Goal: Contribute content: Share content

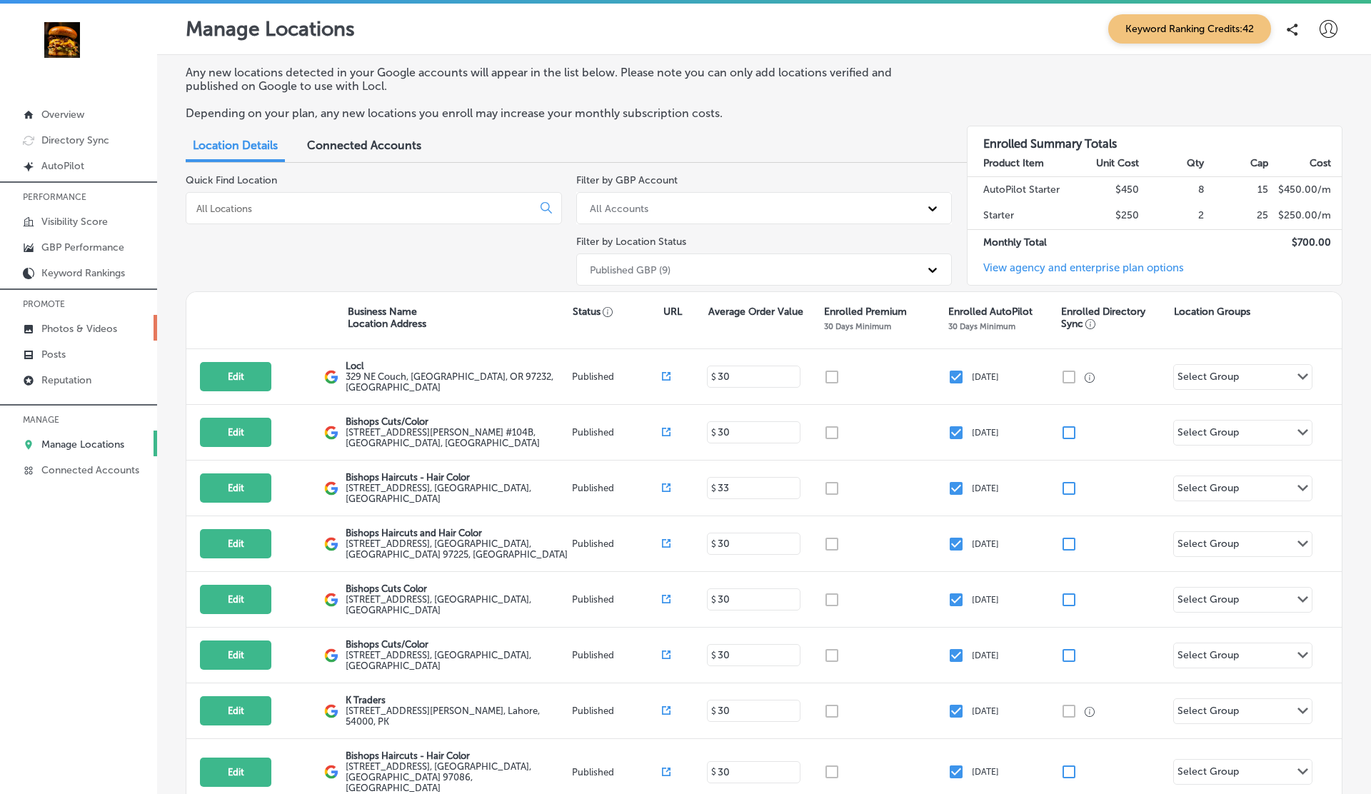
click at [64, 323] on p "Photos & Videos" at bounding box center [79, 329] width 76 height 12
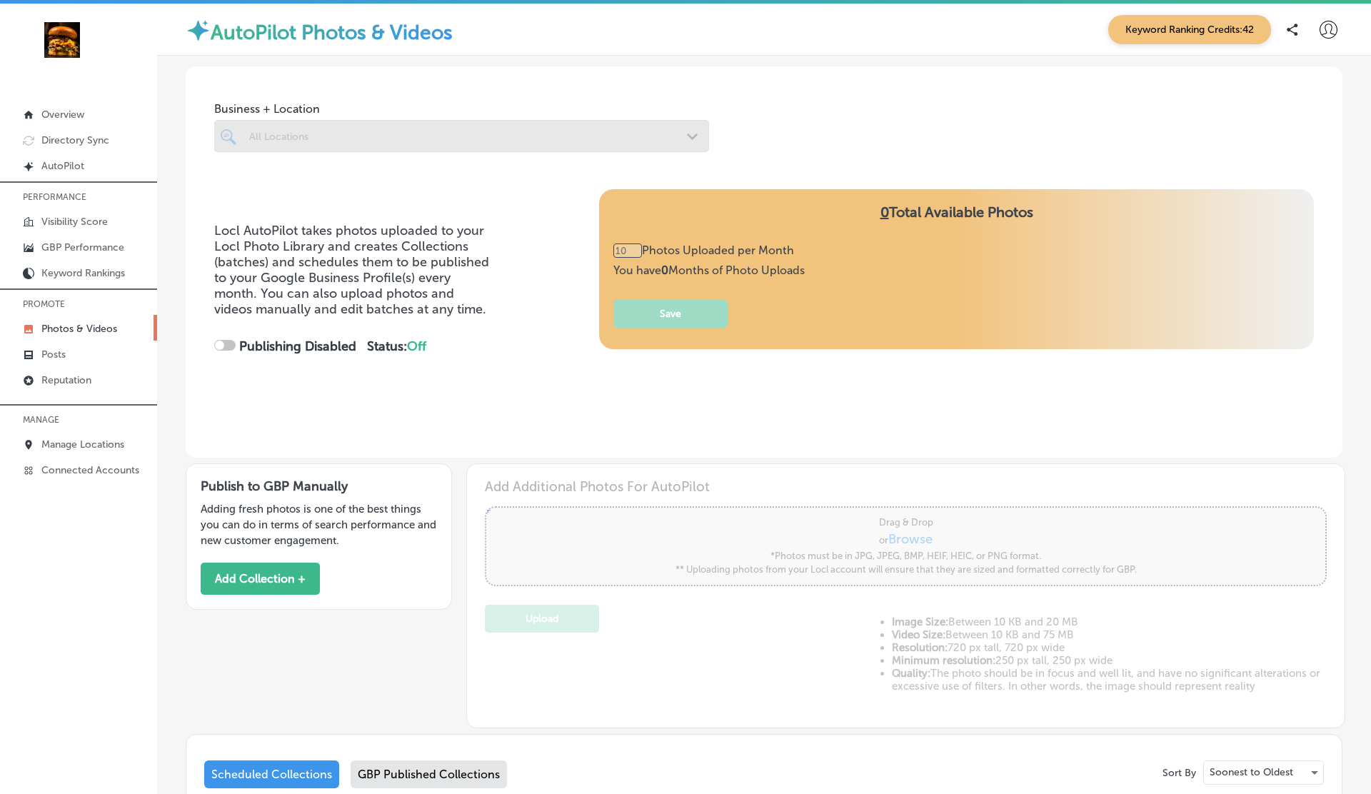
click at [400, 151] on div at bounding box center [461, 136] width 495 height 32
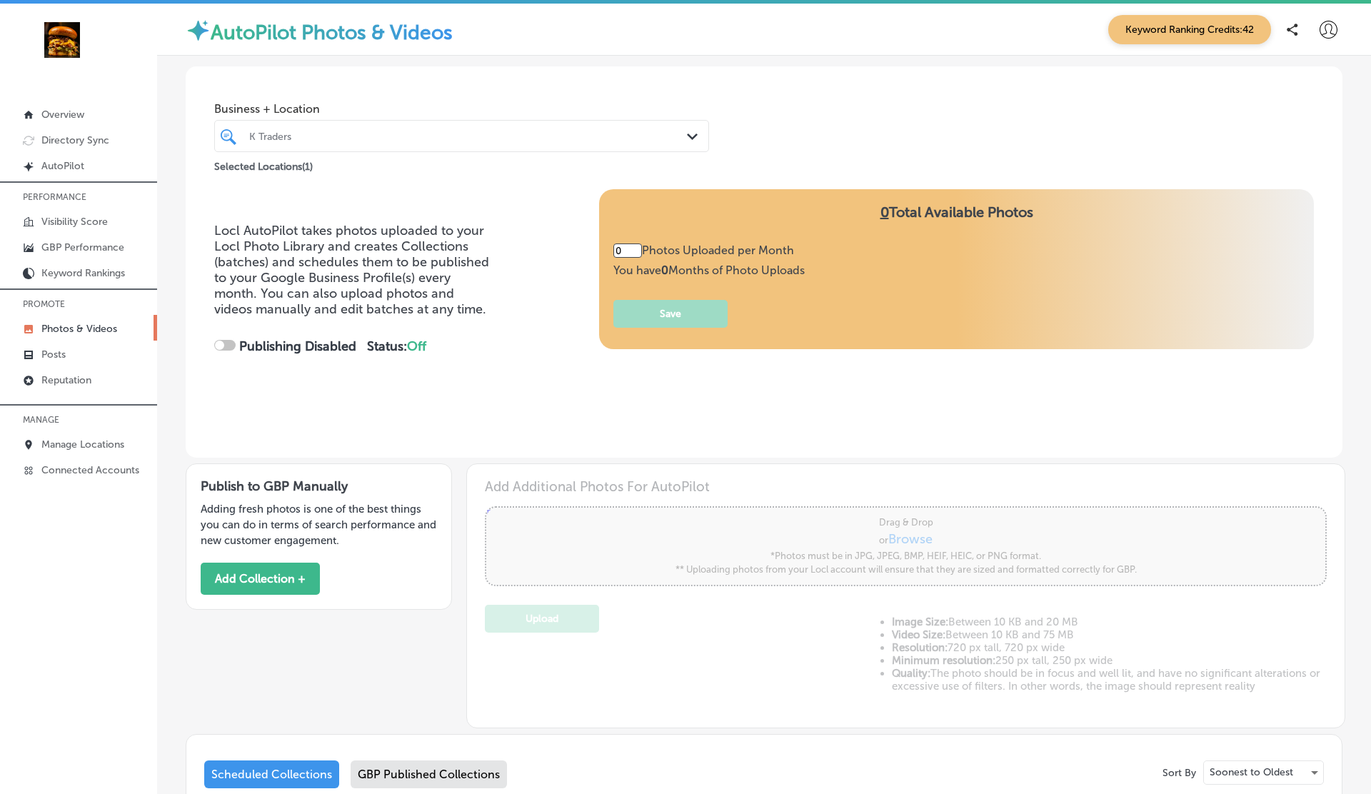
click at [406, 146] on div "K Traders" at bounding box center [461, 136] width 439 height 22
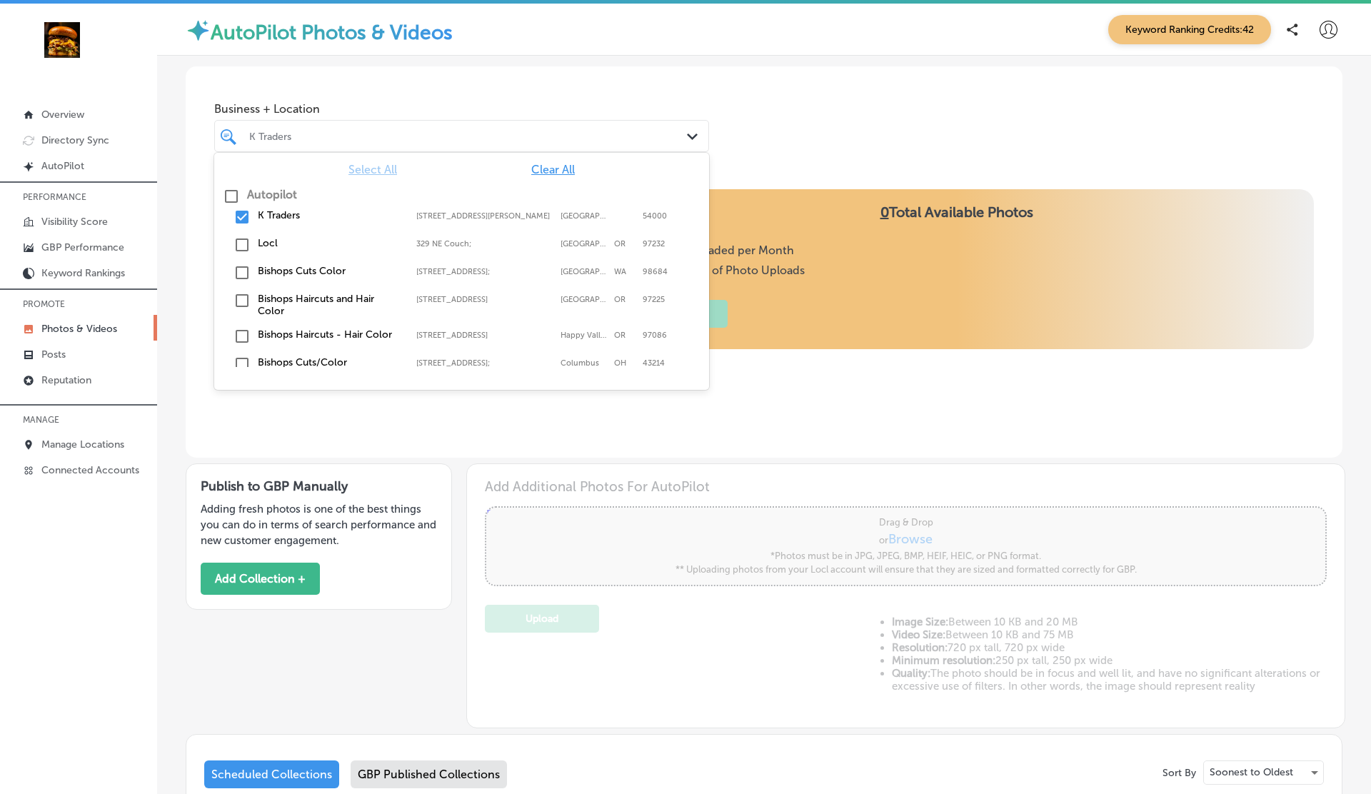
type input "5"
checkbox input "true"
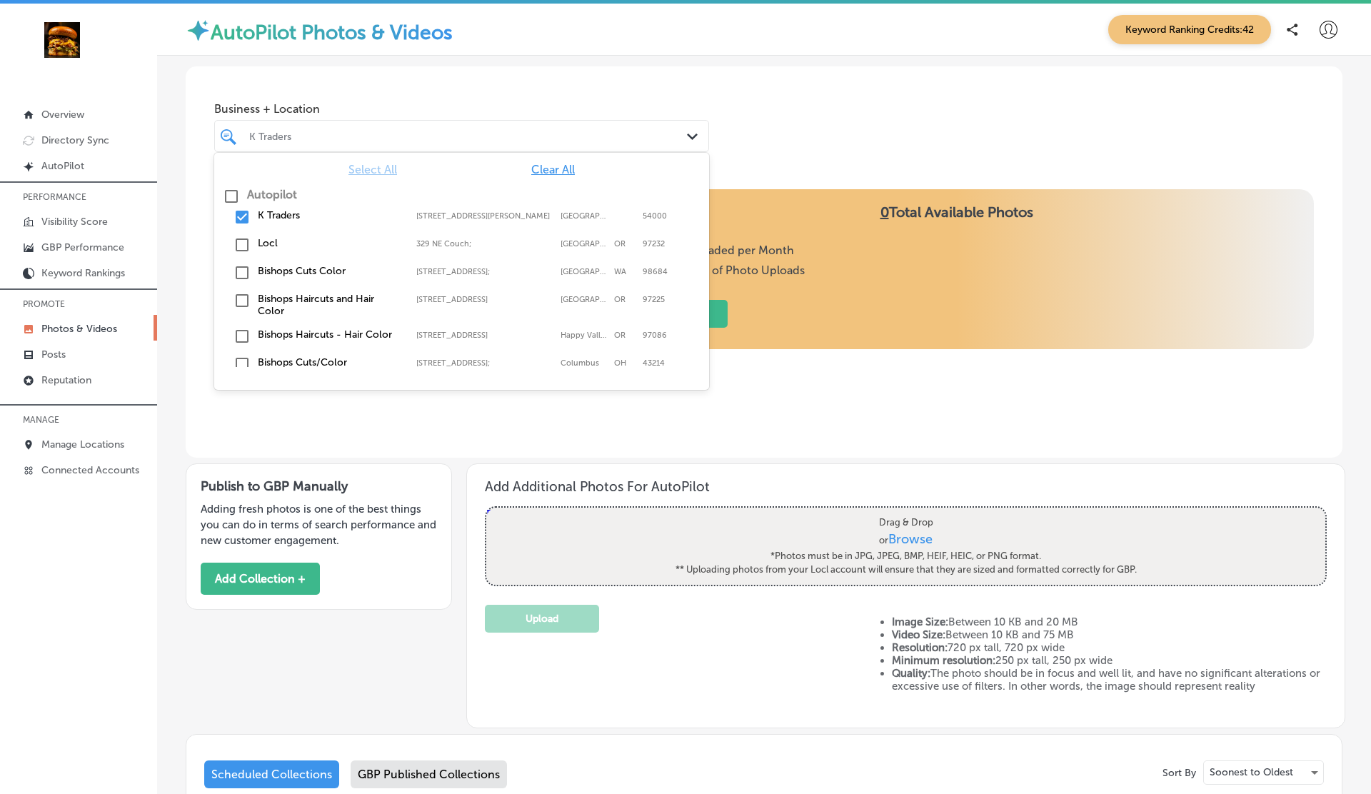
click at [760, 128] on div "Business + Location option 505 A1 Block Johar Town focused, 0 of 3. 11 results …" at bounding box center [764, 120] width 1157 height 109
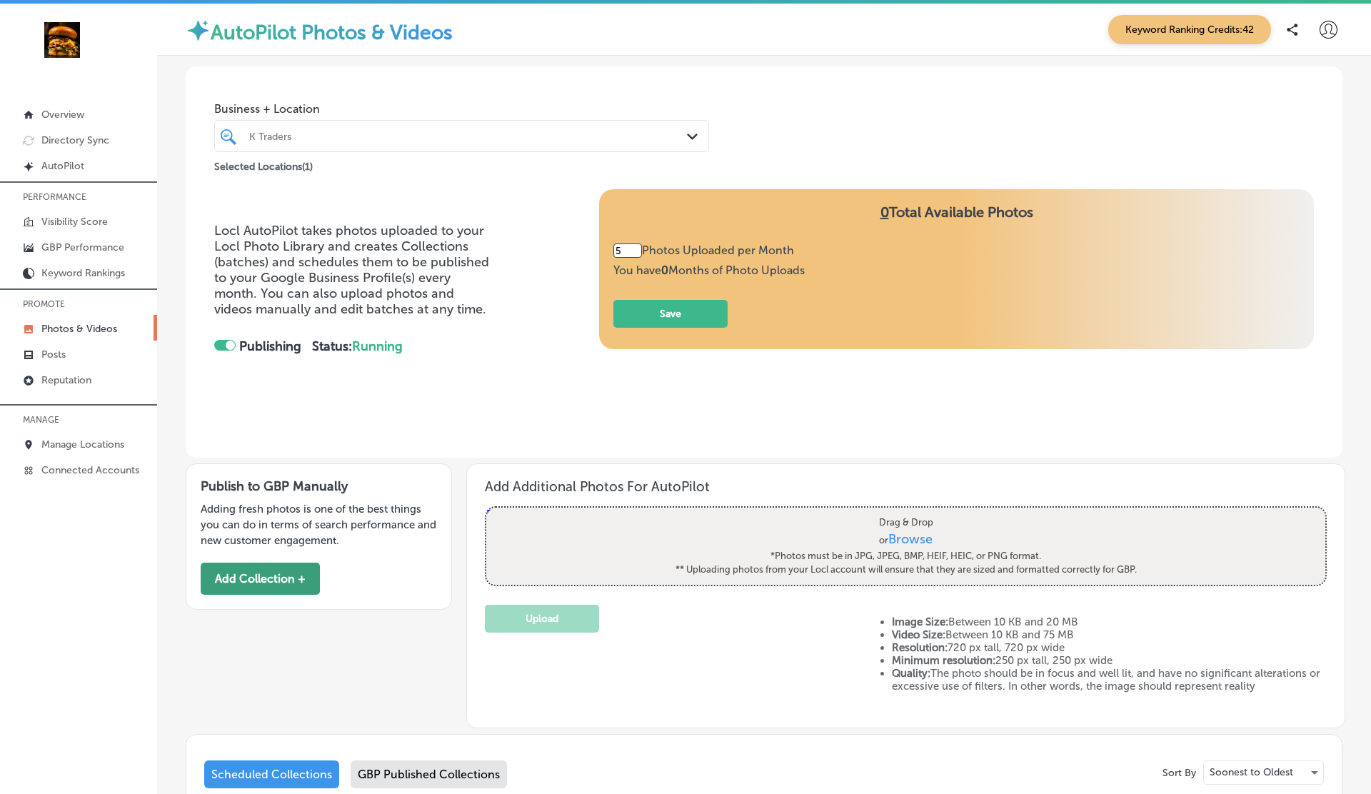
click at [260, 574] on button "Add Collection +" at bounding box center [260, 579] width 119 height 32
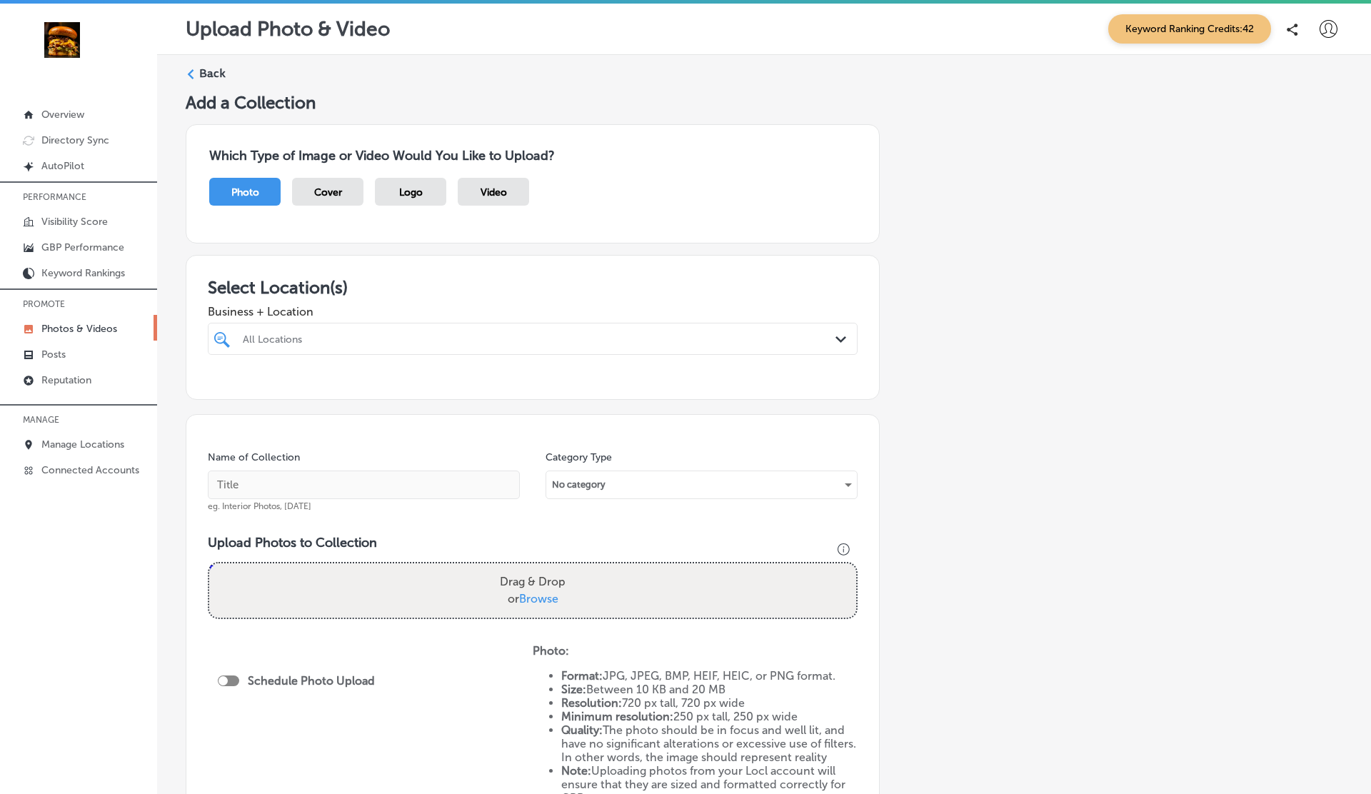
click at [491, 184] on div "Video" at bounding box center [493, 192] width 71 height 28
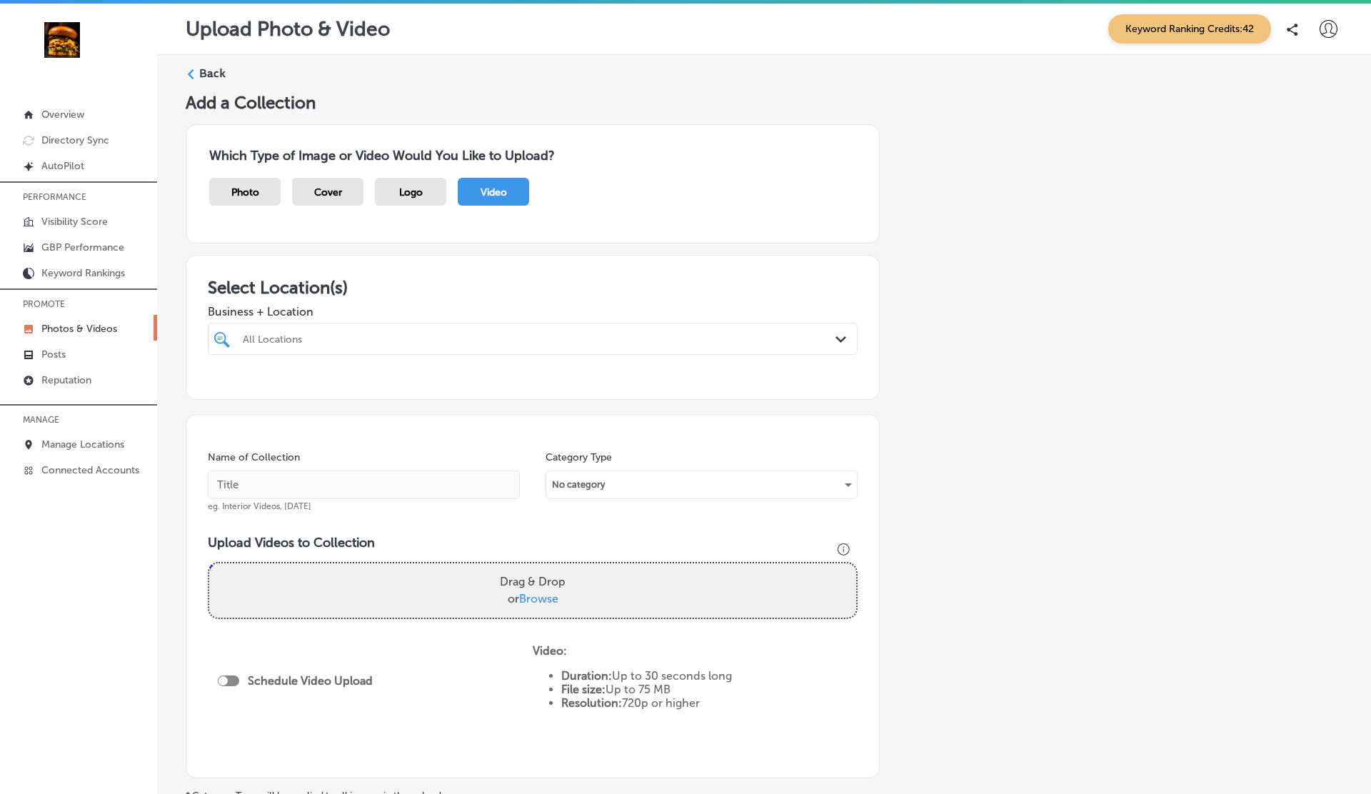
scroll to position [164, 0]
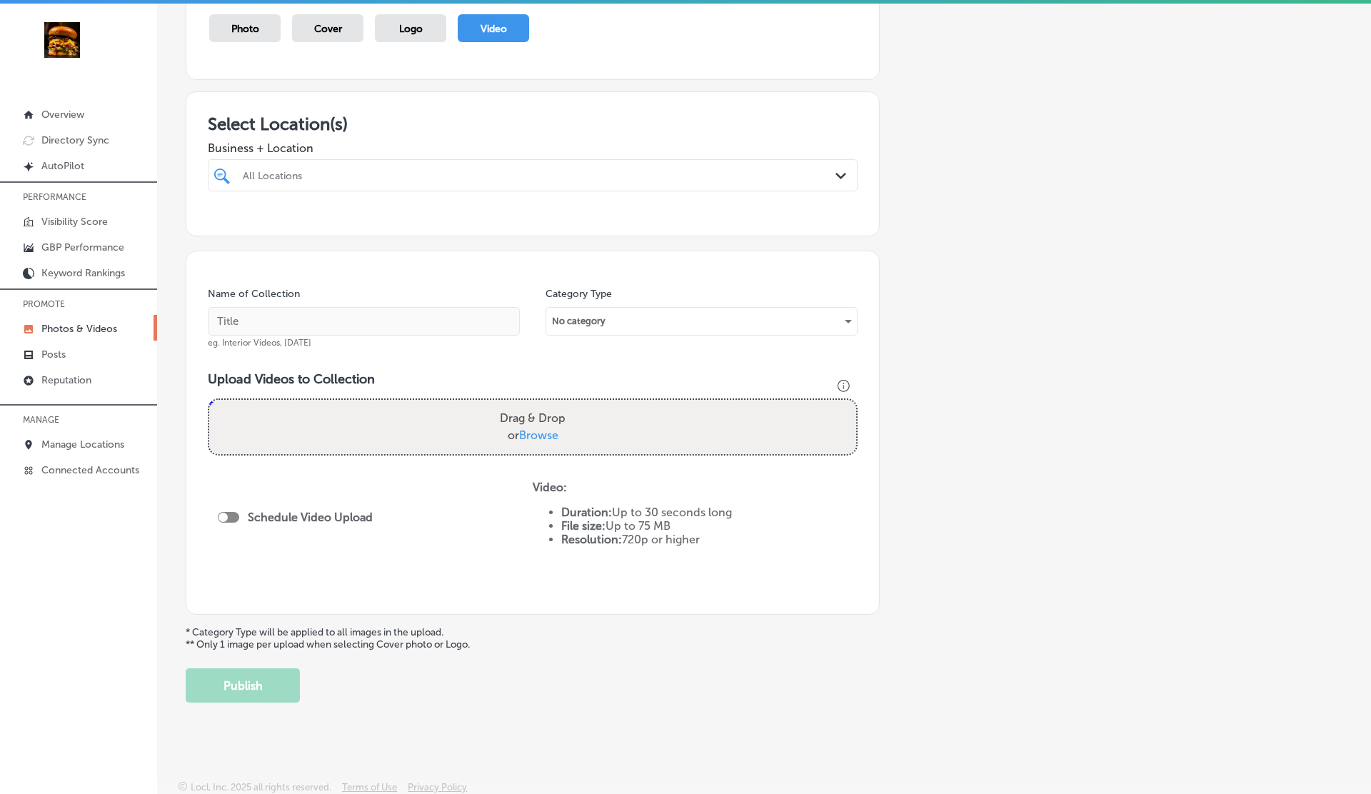
click at [463, 407] on div "Drag & Drop or Browse" at bounding box center [532, 427] width 647 height 54
click at [209, 400] on input "Drag & Drop or Browse" at bounding box center [532, 402] width 647 height 4
type input "C:\fakepath\FDownloader.Net_AQN_7jQDtu0S9wtxLB377WWCea2kzJGdIurSS7z5AnT4cip0MUd…"
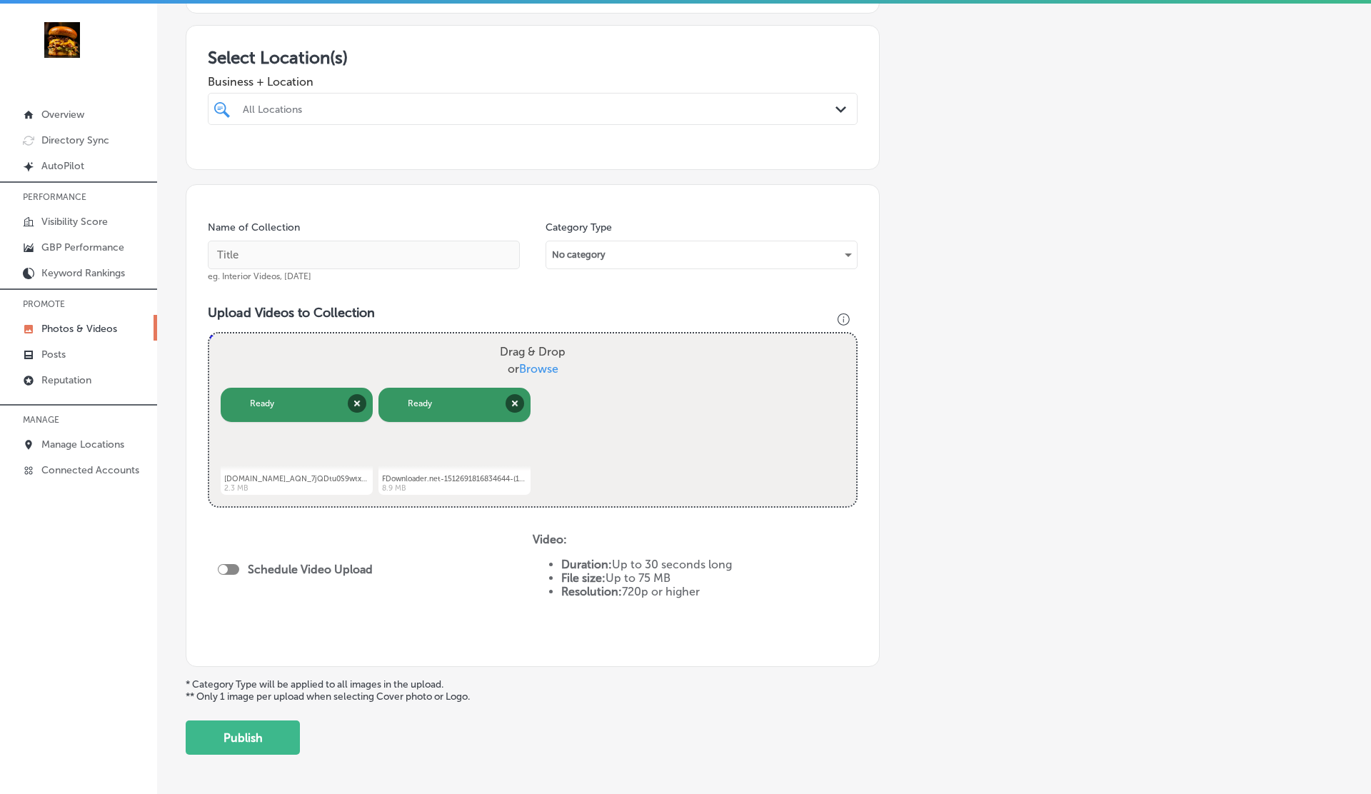
scroll to position [282, 0]
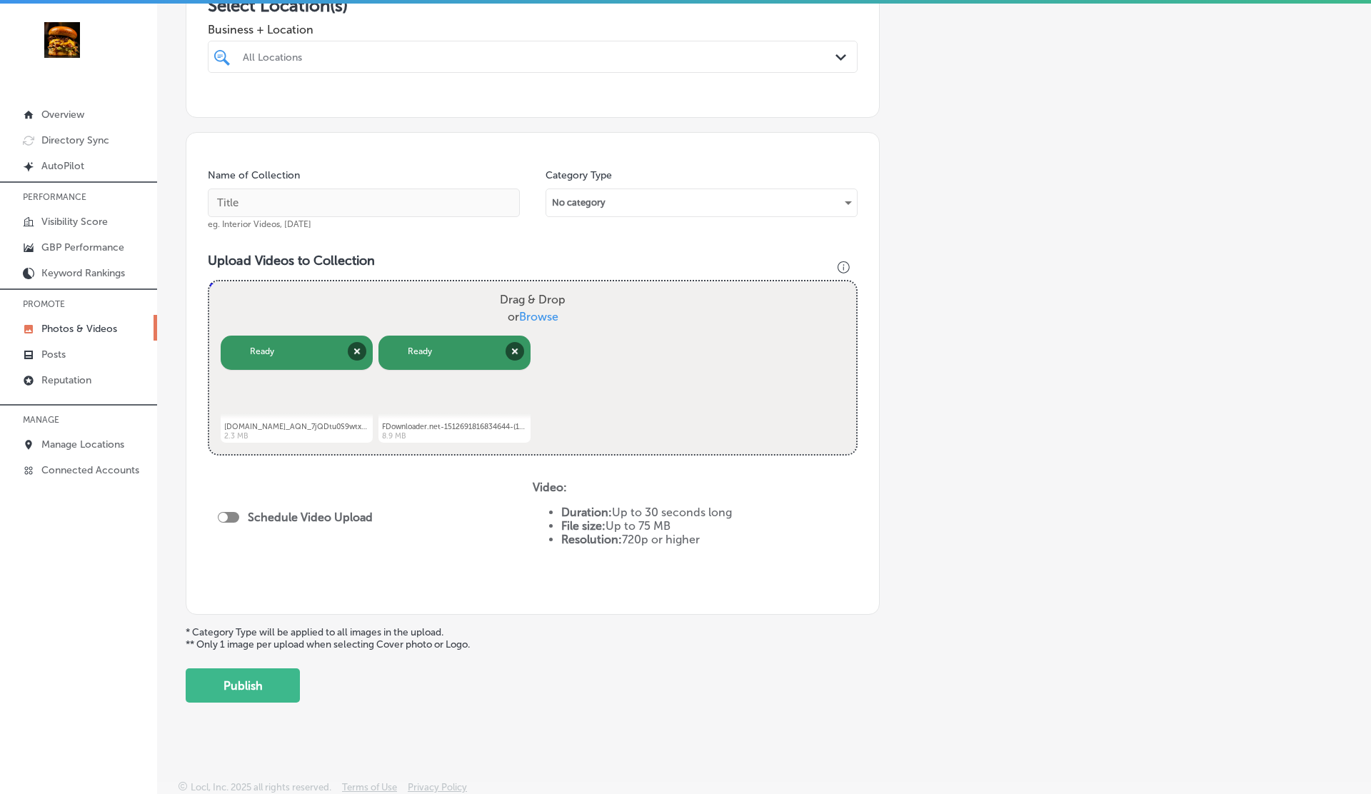
click at [229, 513] on div at bounding box center [228, 517] width 21 height 11
checkbox input "true"
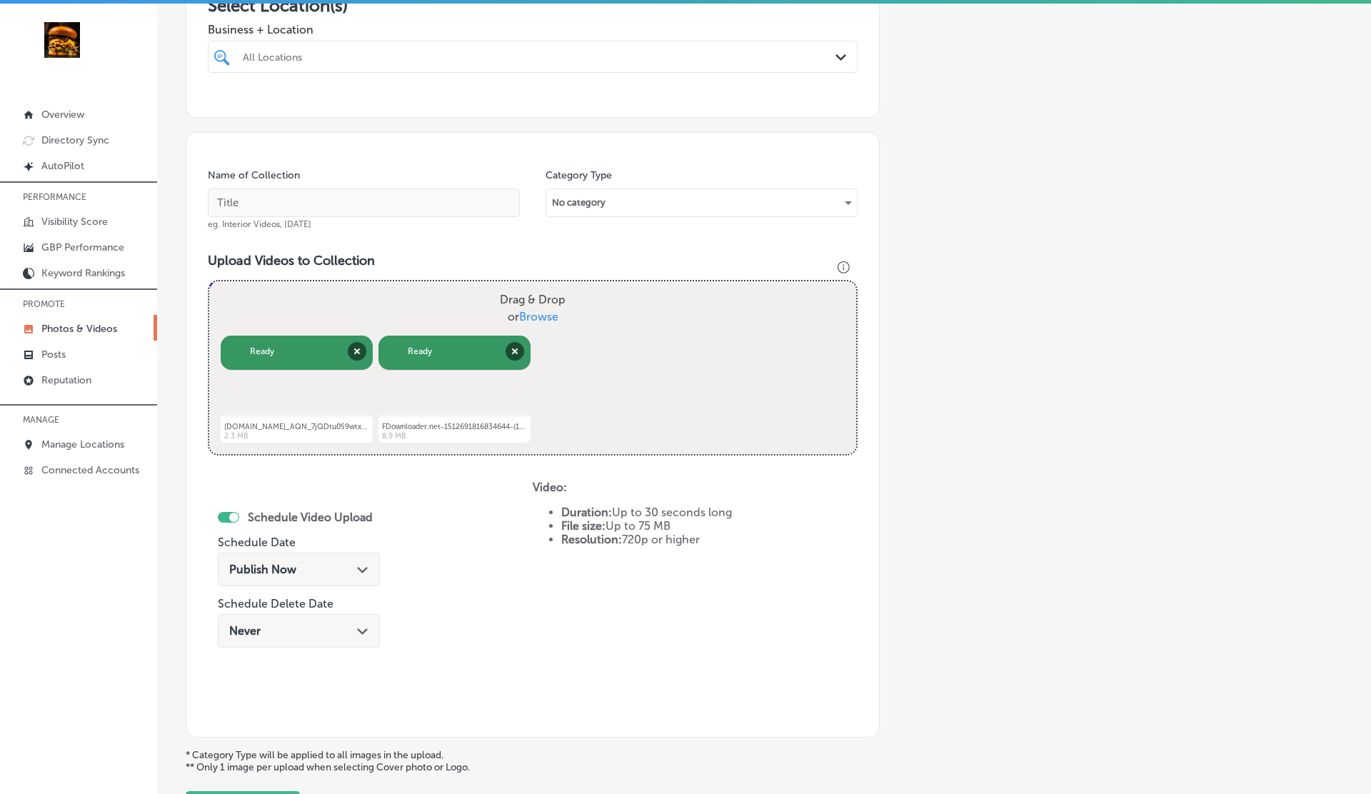
click at [296, 567] on div "Publish Now Path Created with Sketch." at bounding box center [298, 570] width 139 height 14
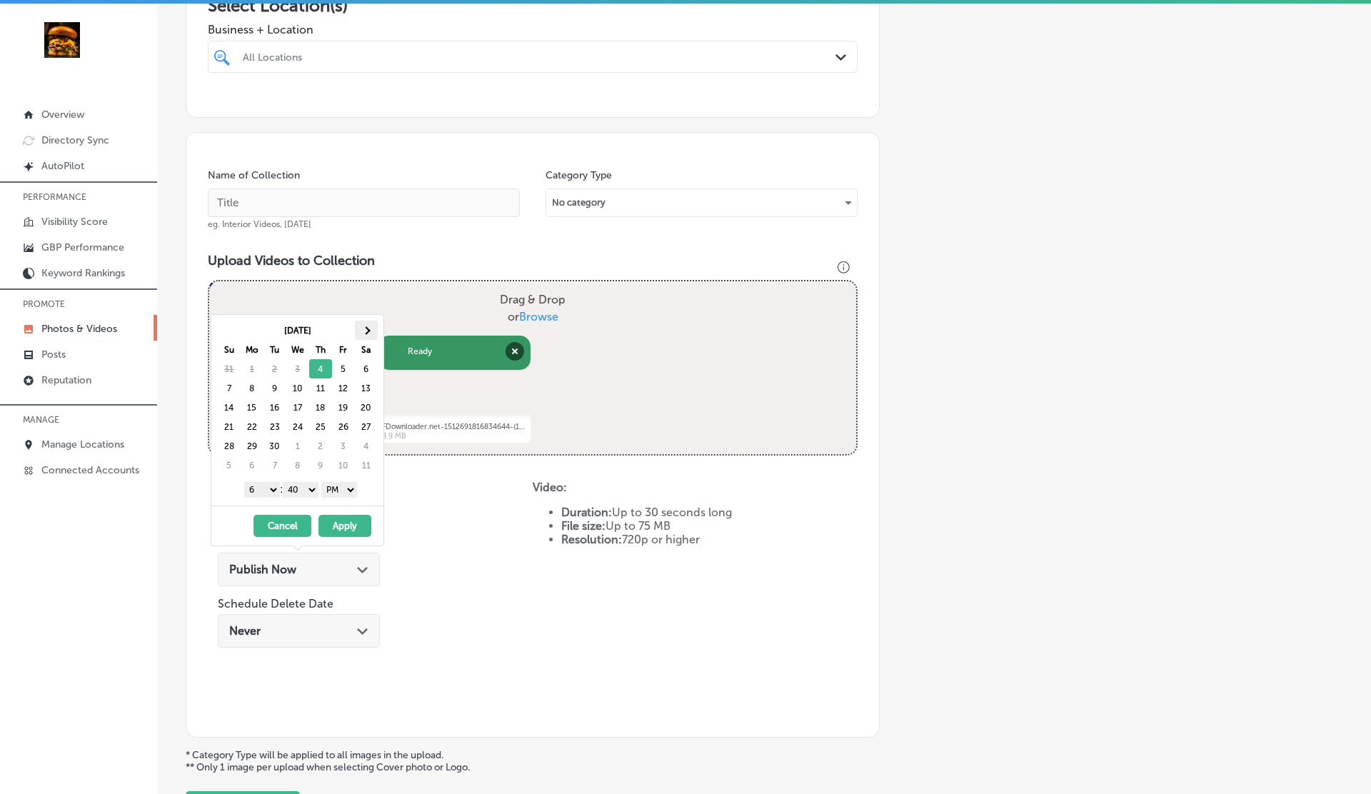
click at [367, 334] on th at bounding box center [366, 330] width 23 height 19
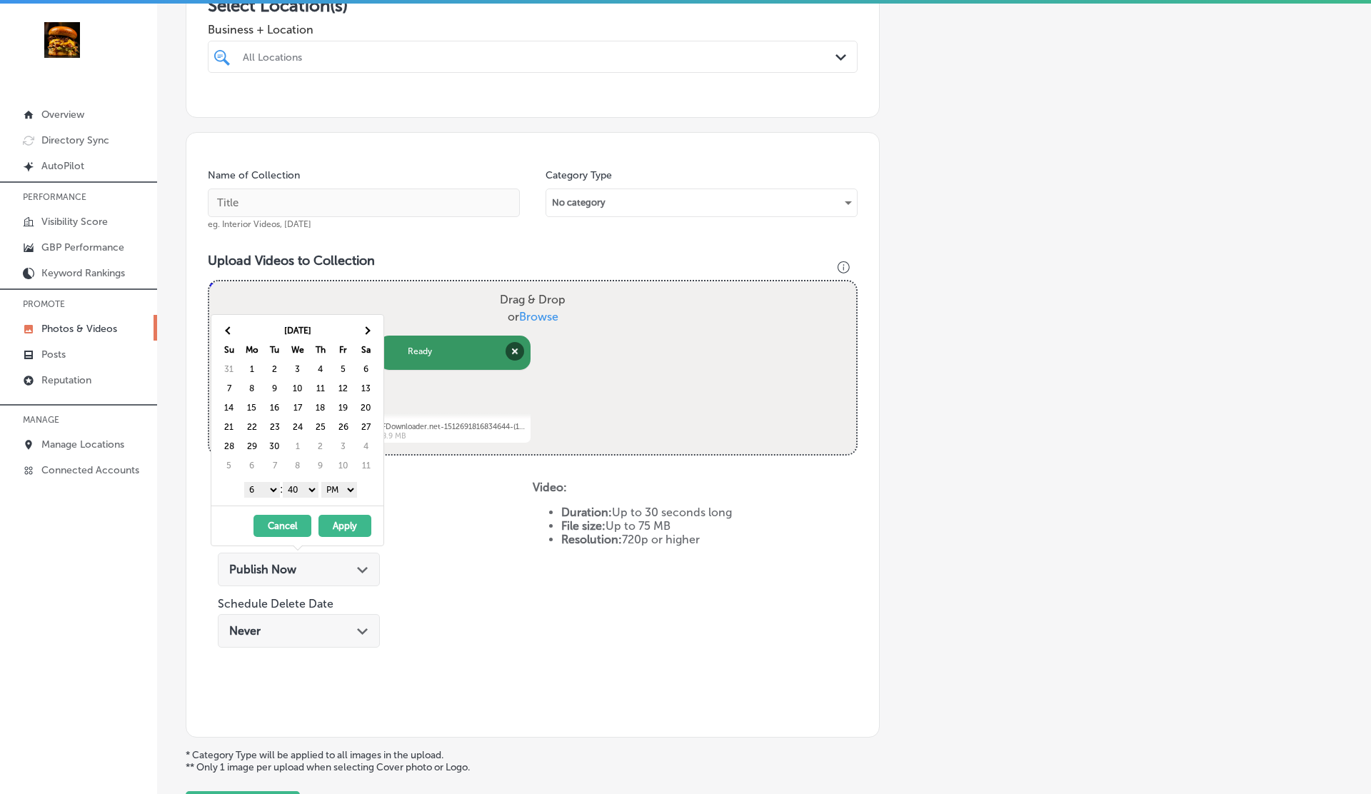
click at [367, 334] on th at bounding box center [366, 330] width 23 height 19
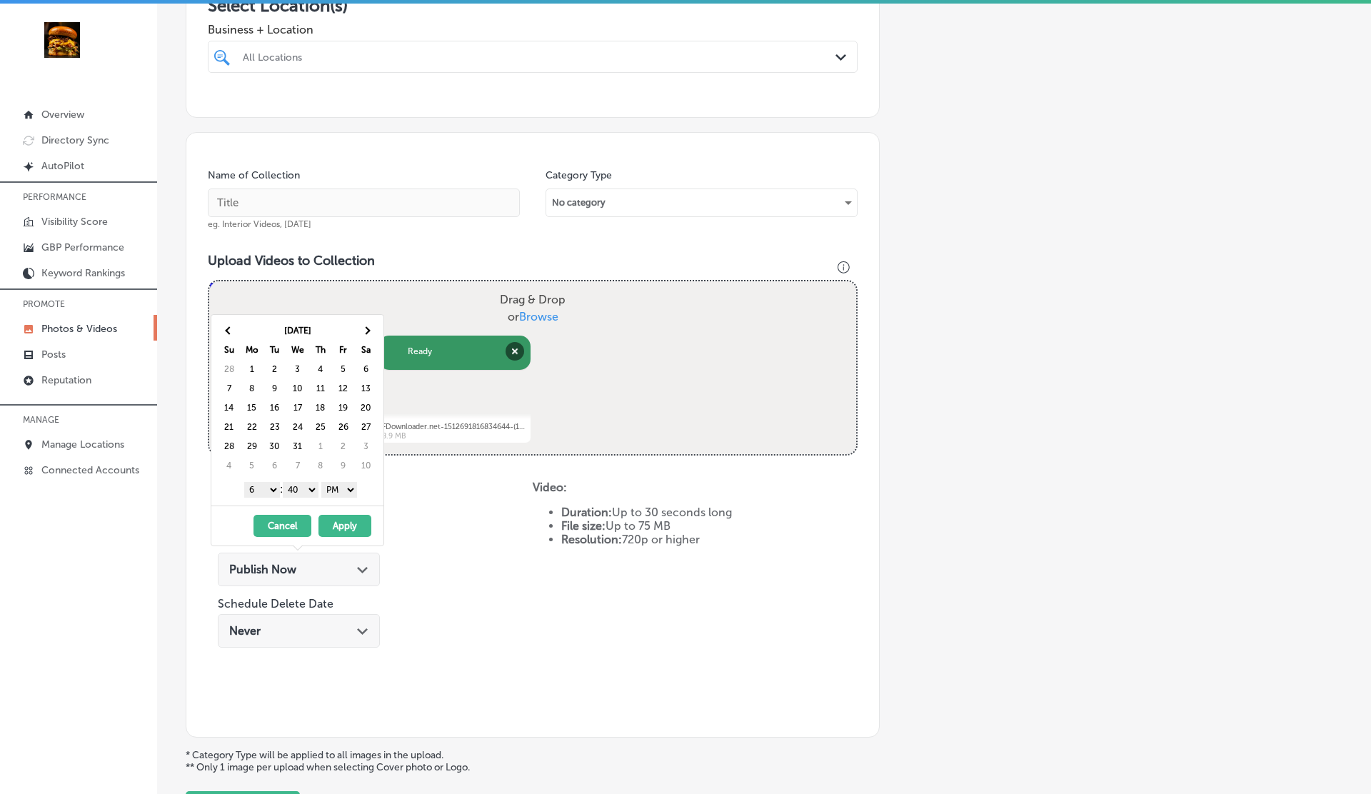
click at [367, 334] on th at bounding box center [366, 330] width 23 height 19
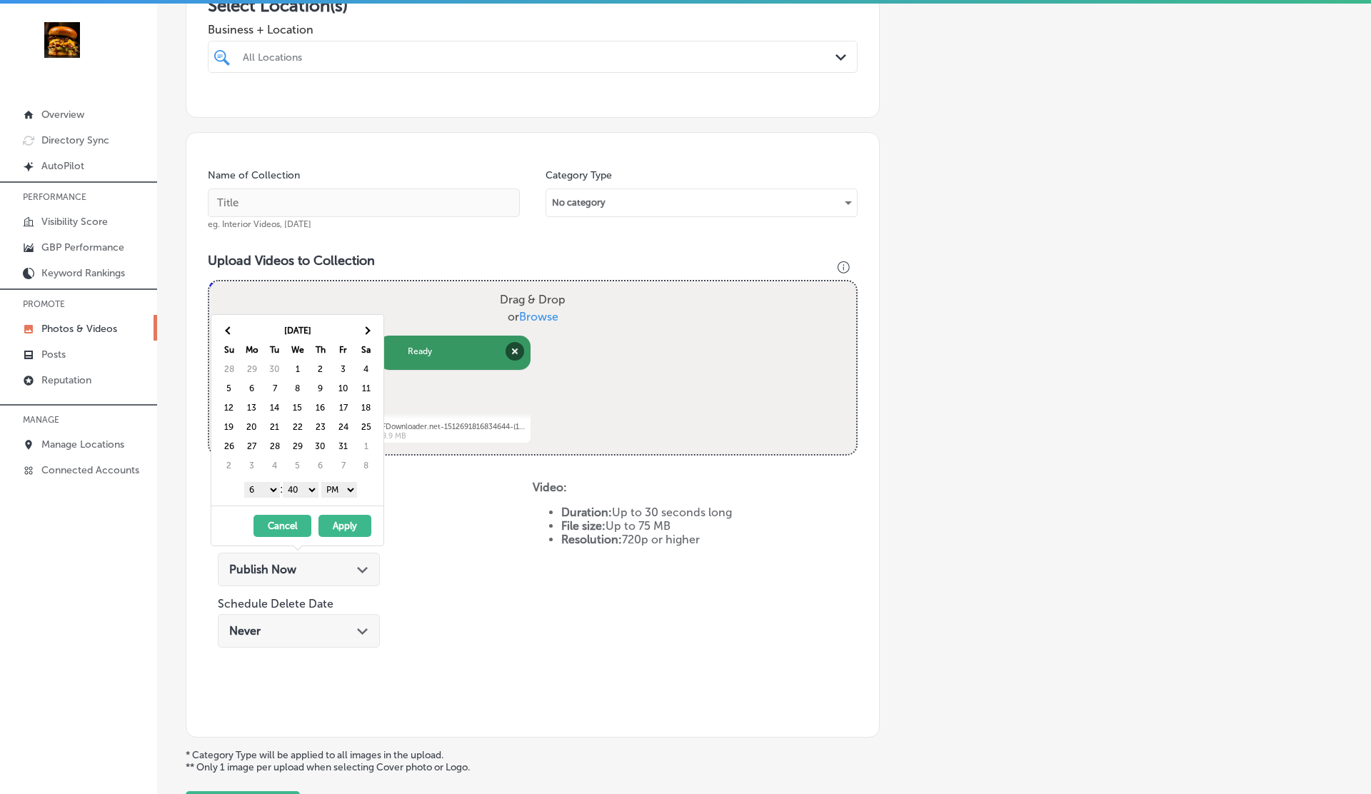
click at [367, 334] on th at bounding box center [366, 330] width 23 height 19
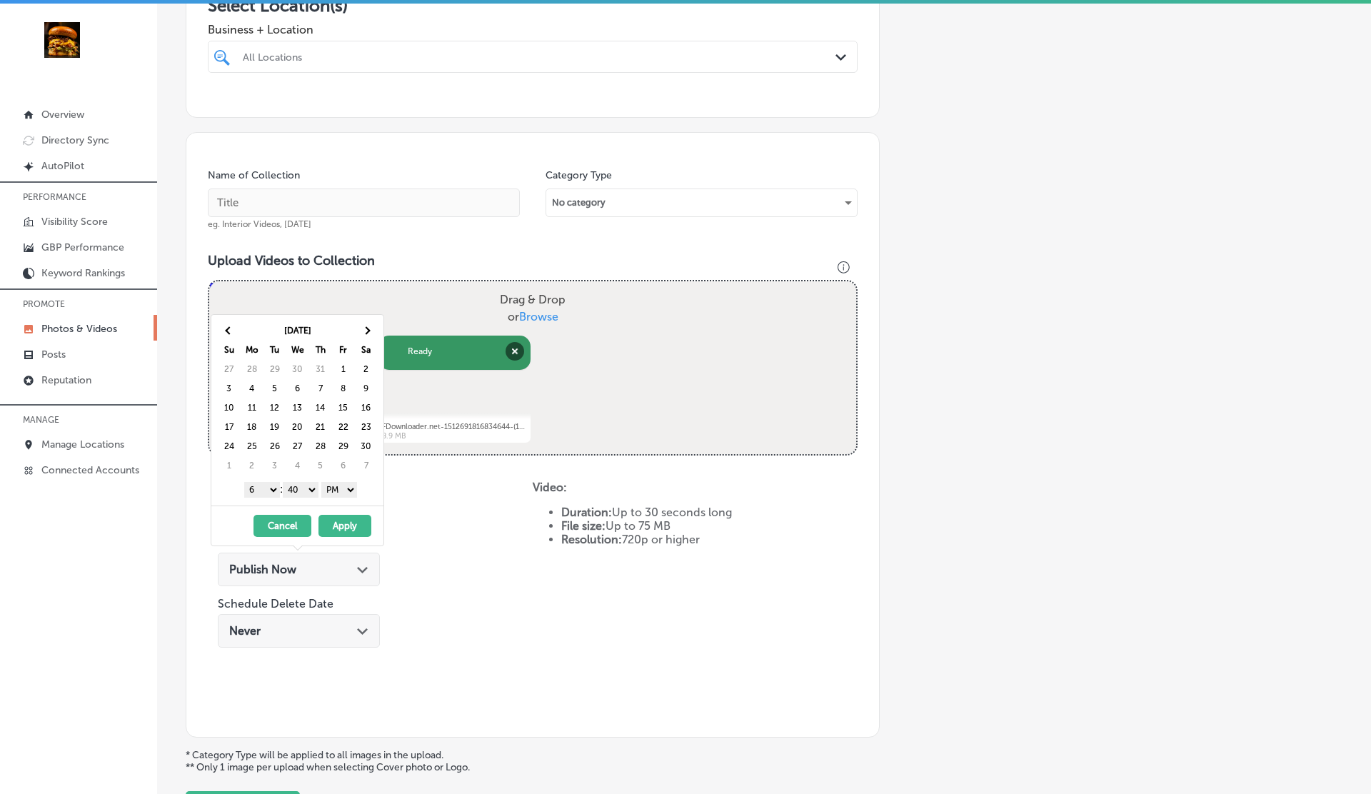
click at [367, 334] on th at bounding box center [366, 330] width 23 height 19
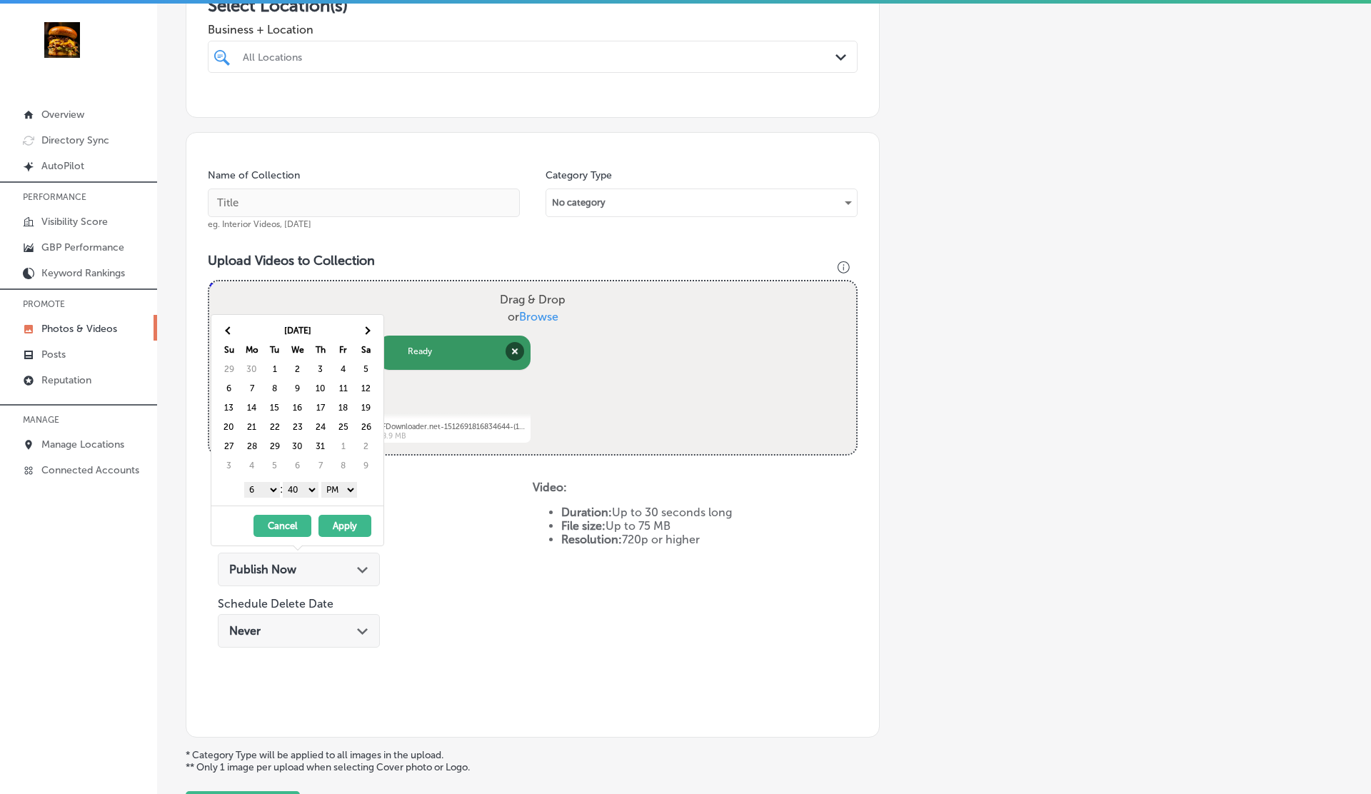
click at [367, 334] on th at bounding box center [366, 330] width 23 height 19
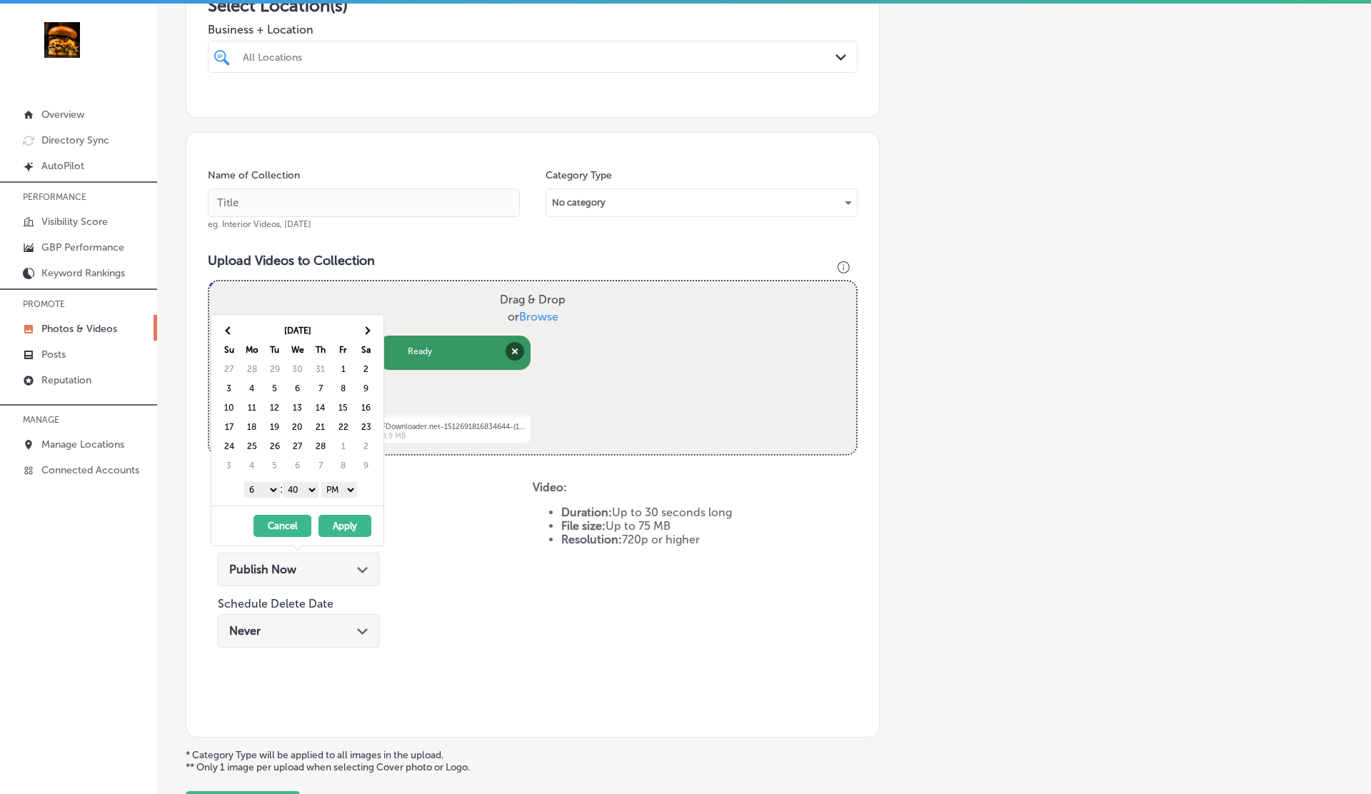
click at [367, 334] on th at bounding box center [366, 330] width 23 height 19
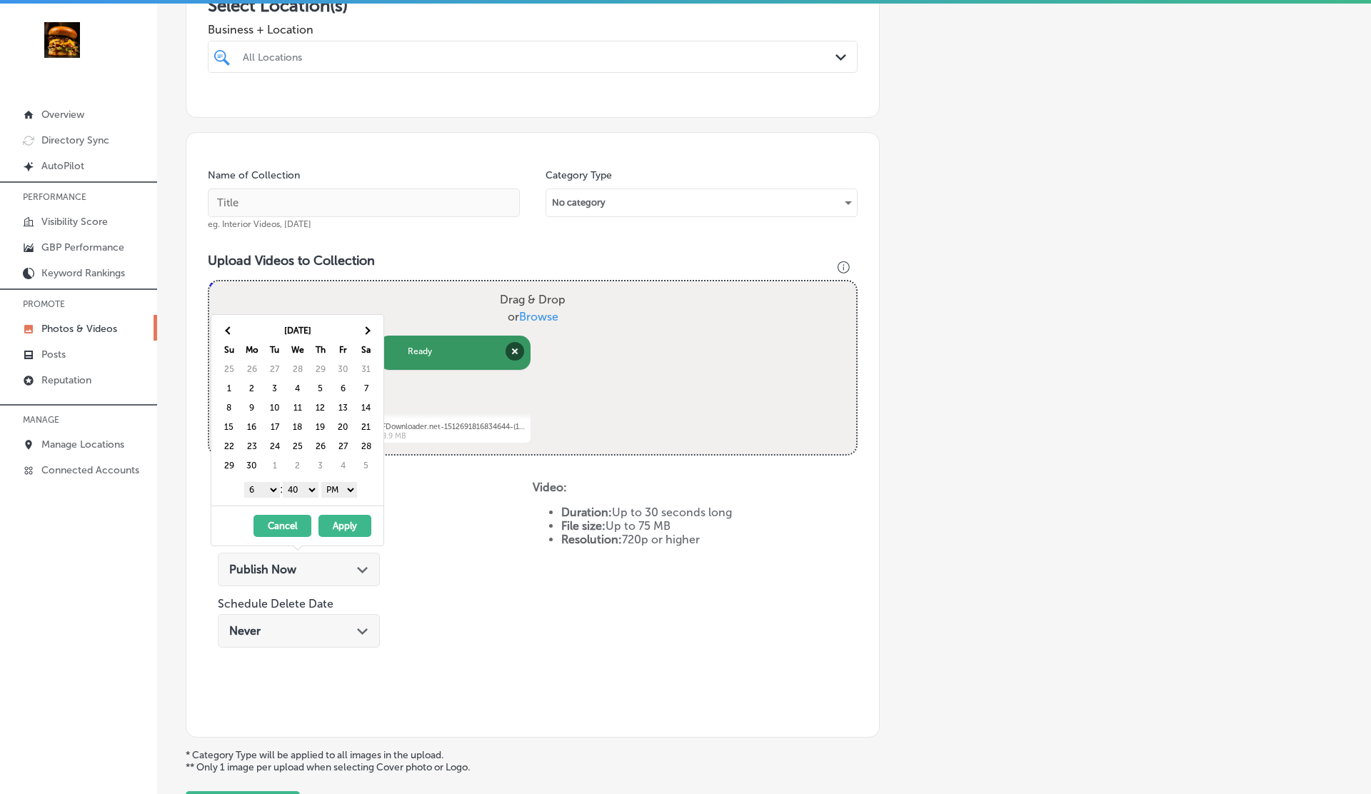
click at [367, 334] on th at bounding box center [366, 330] width 23 height 19
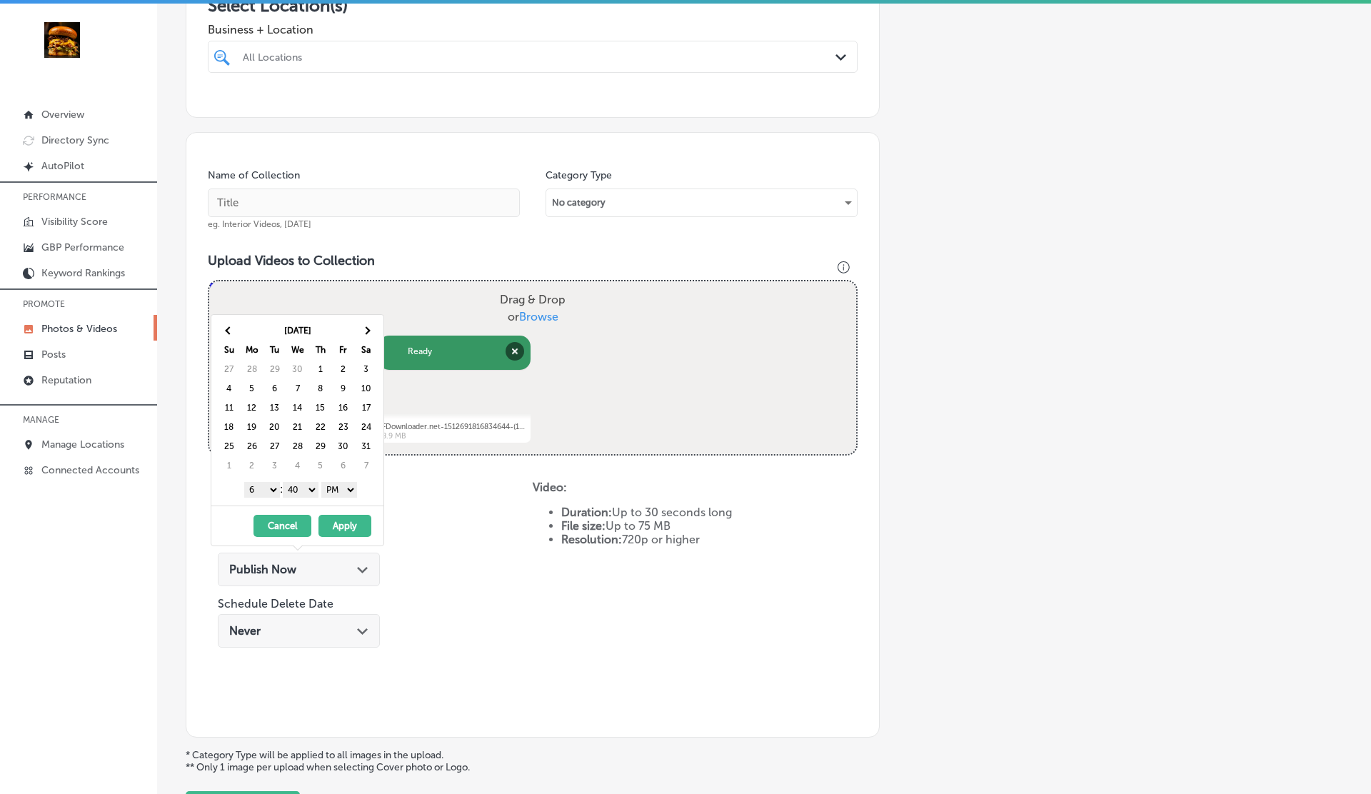
click at [367, 334] on th at bounding box center [366, 330] width 23 height 19
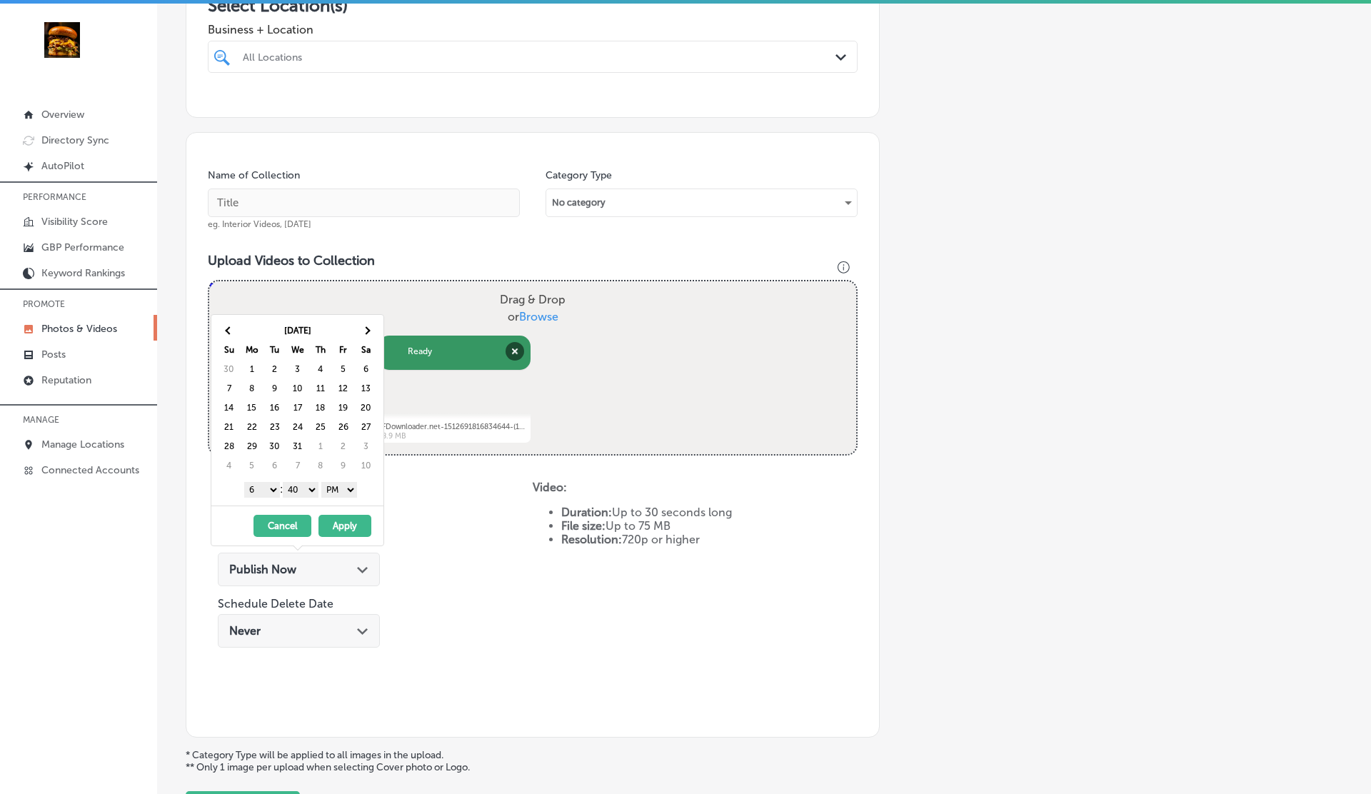
click at [367, 334] on th at bounding box center [366, 330] width 23 height 19
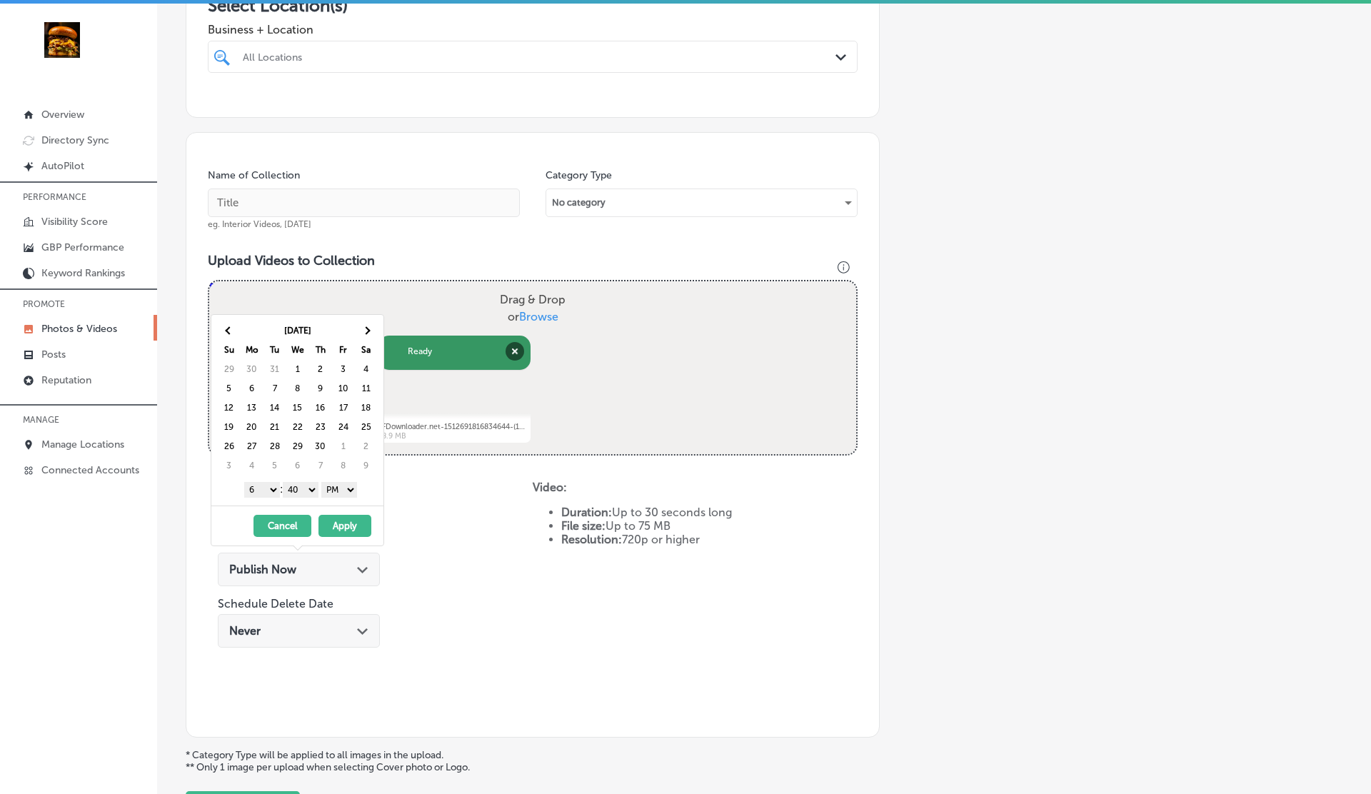
click at [367, 334] on th at bounding box center [366, 330] width 23 height 19
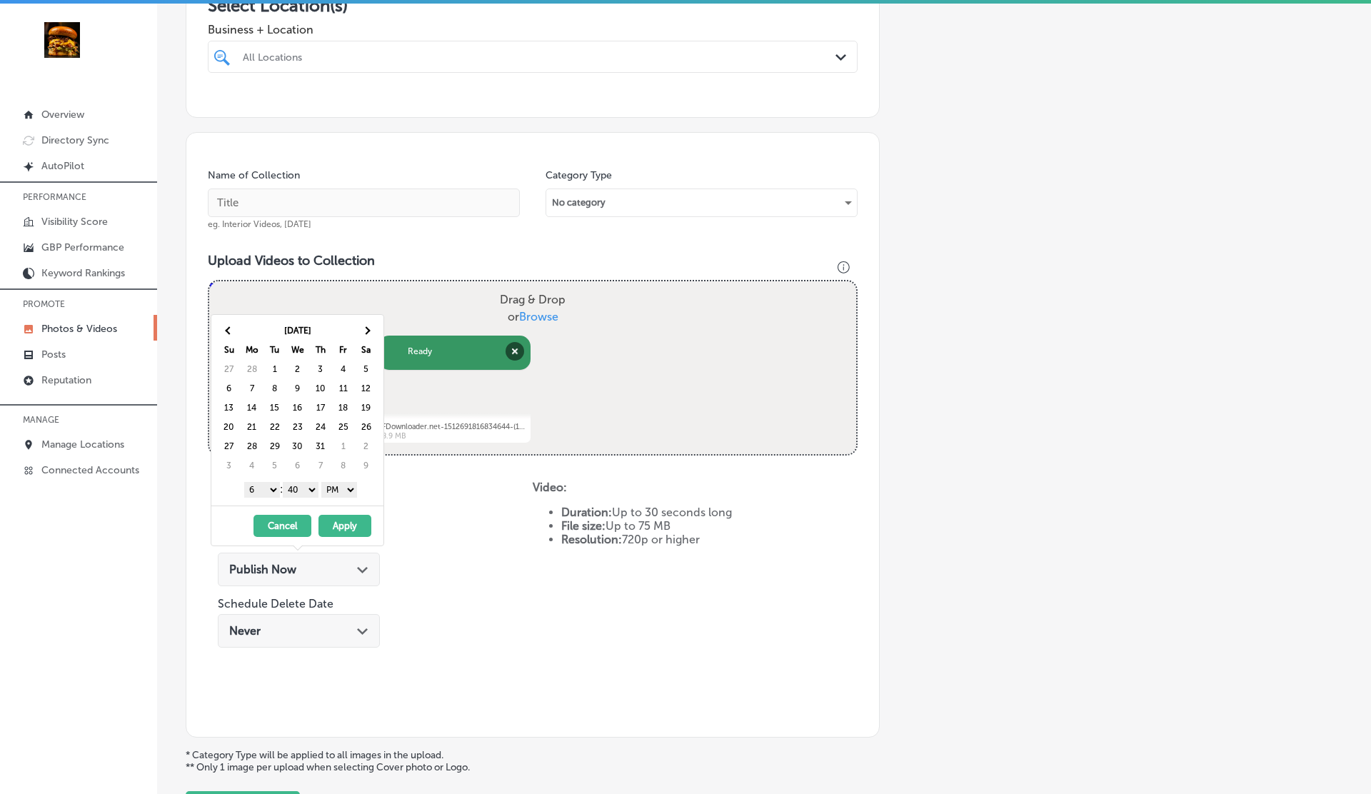
click at [367, 334] on th at bounding box center [366, 330] width 23 height 19
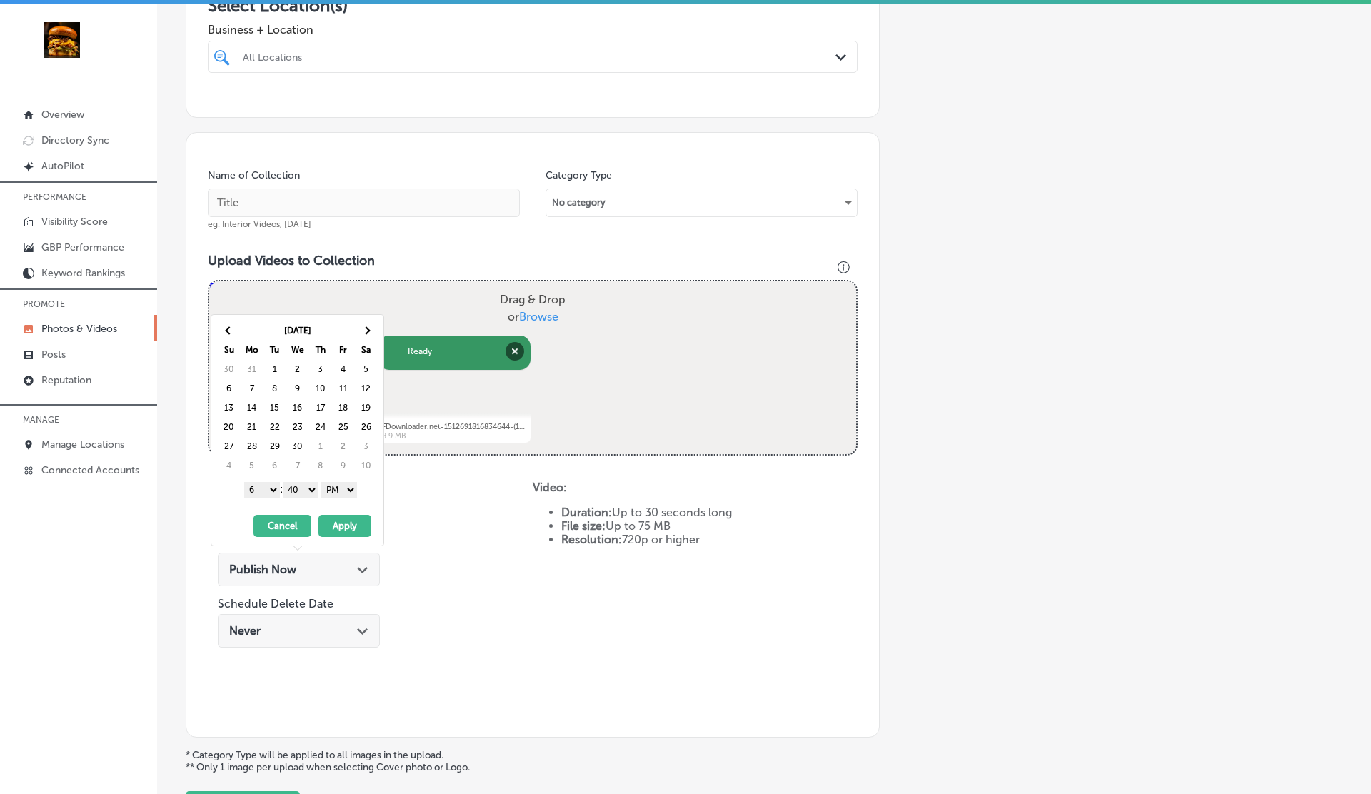
click at [367, 334] on th at bounding box center [366, 330] width 23 height 19
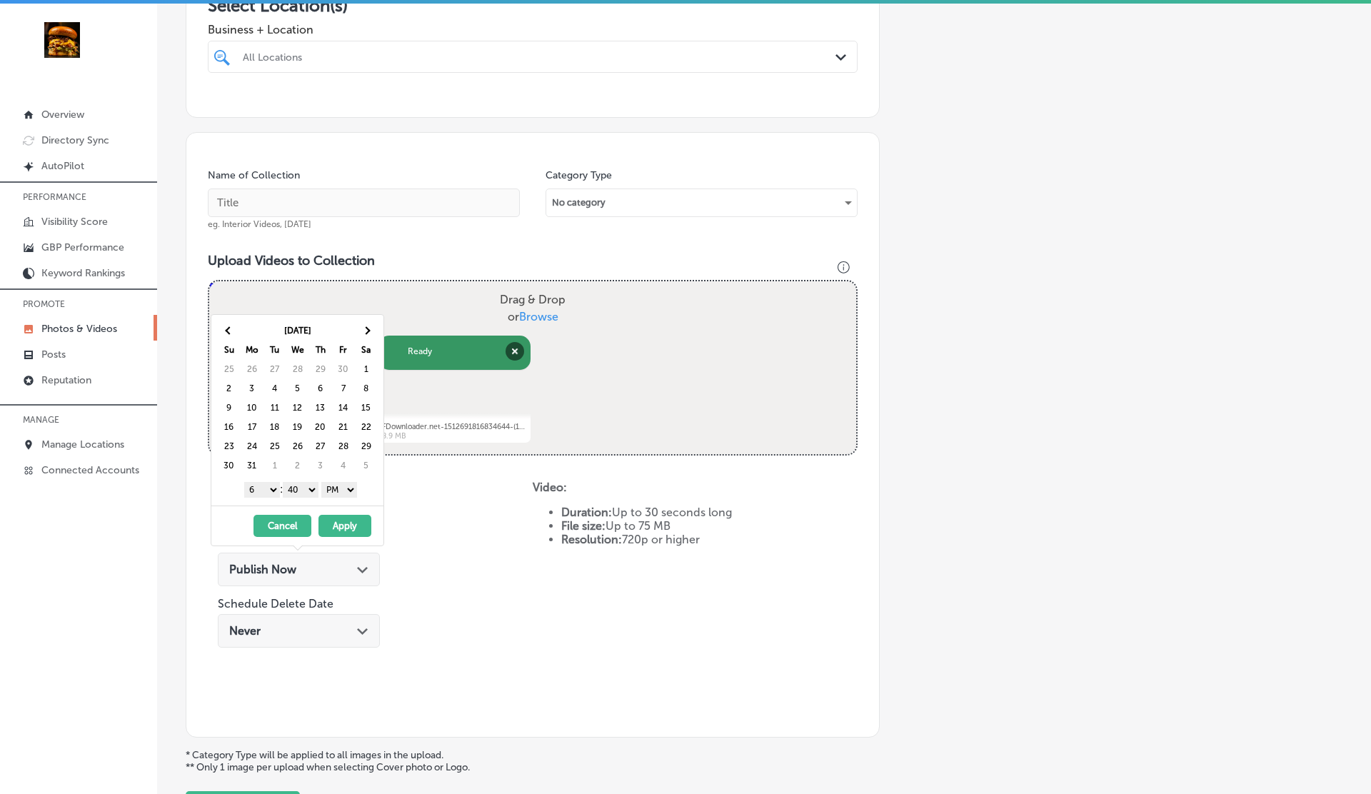
click at [367, 334] on th at bounding box center [366, 330] width 23 height 19
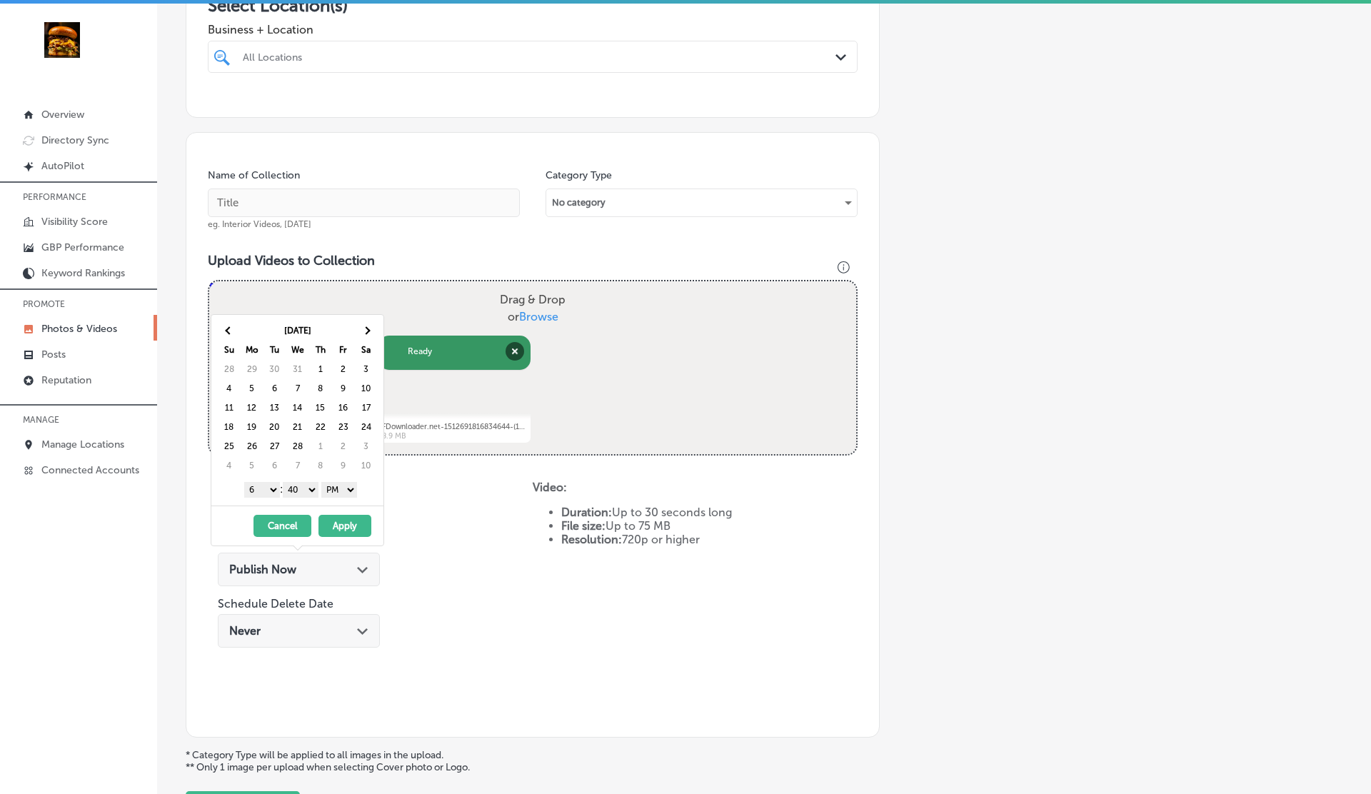
click at [367, 334] on th at bounding box center [366, 330] width 23 height 19
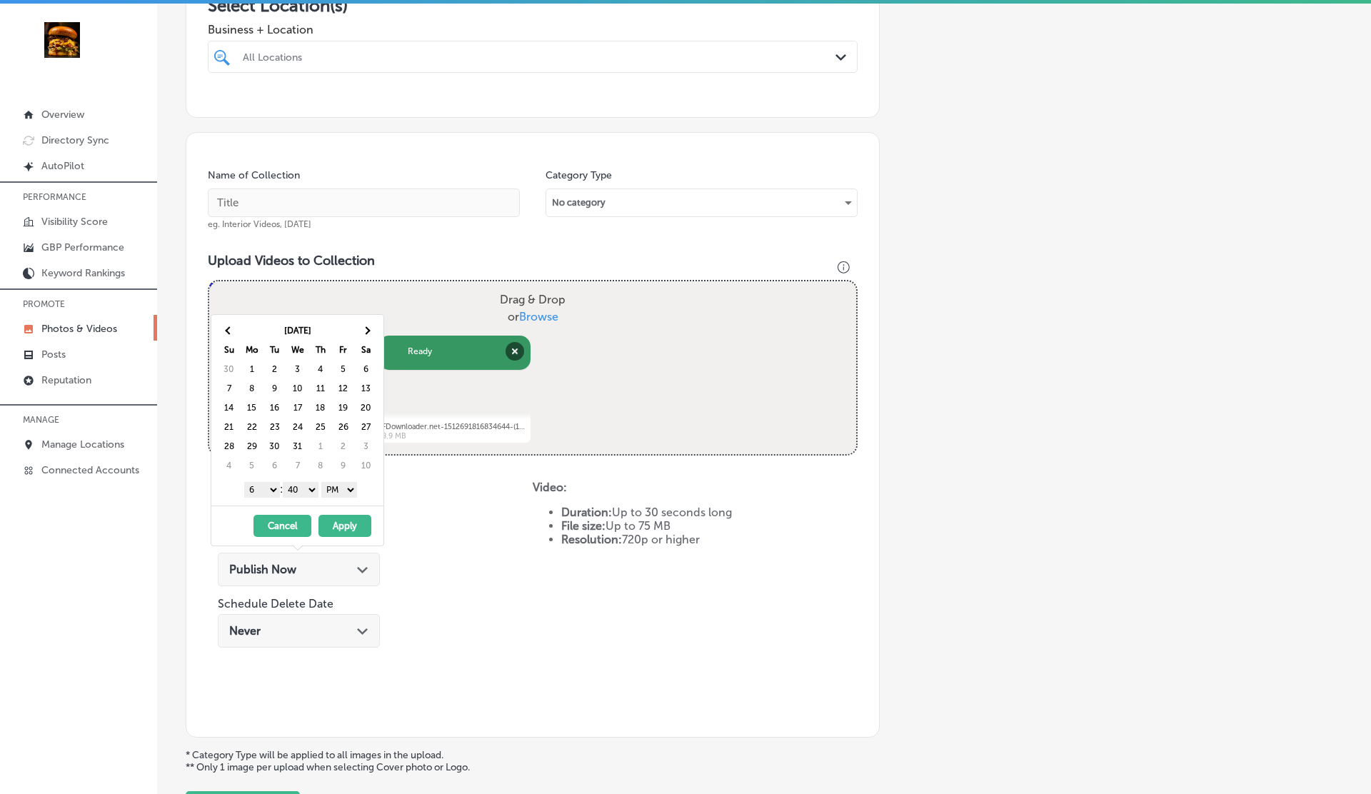
click at [367, 334] on th at bounding box center [366, 330] width 23 height 19
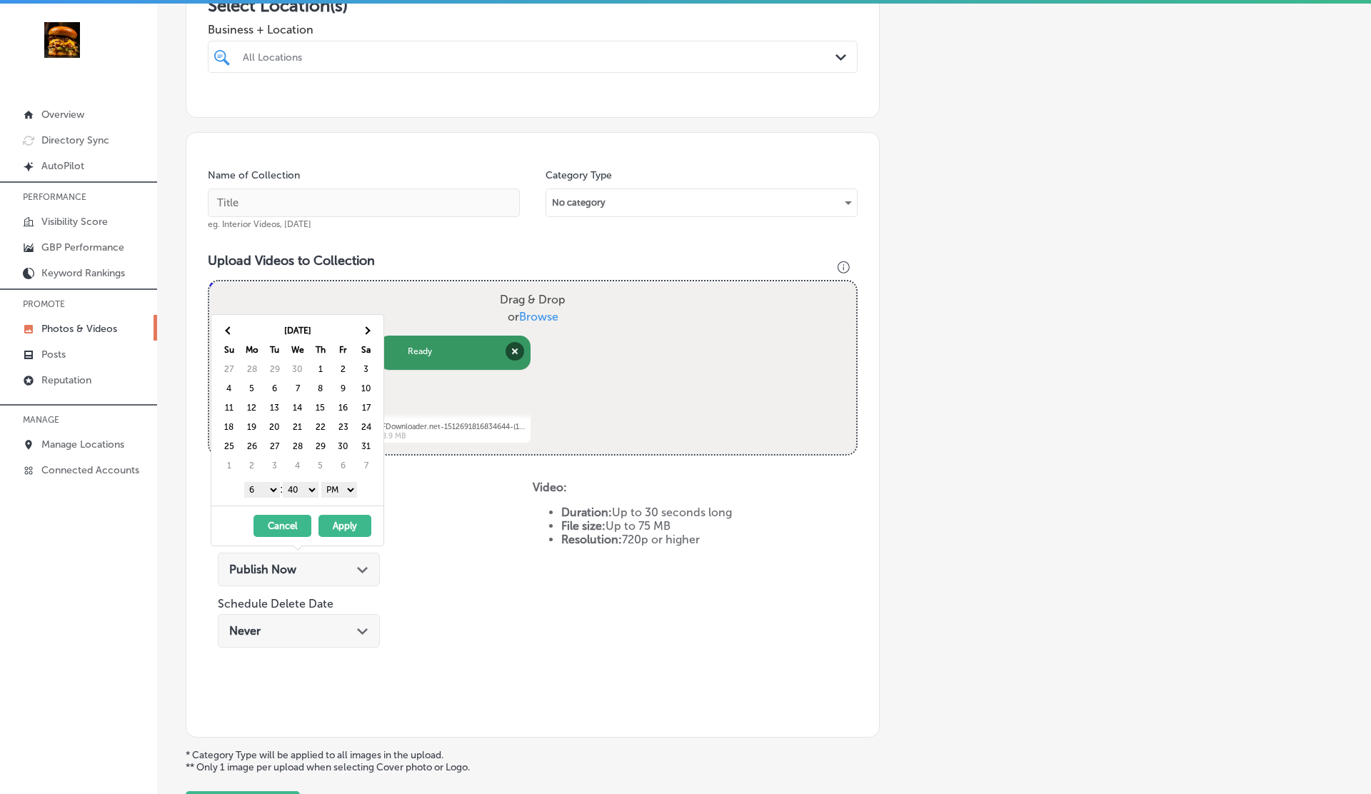
click at [367, 334] on th at bounding box center [366, 330] width 23 height 19
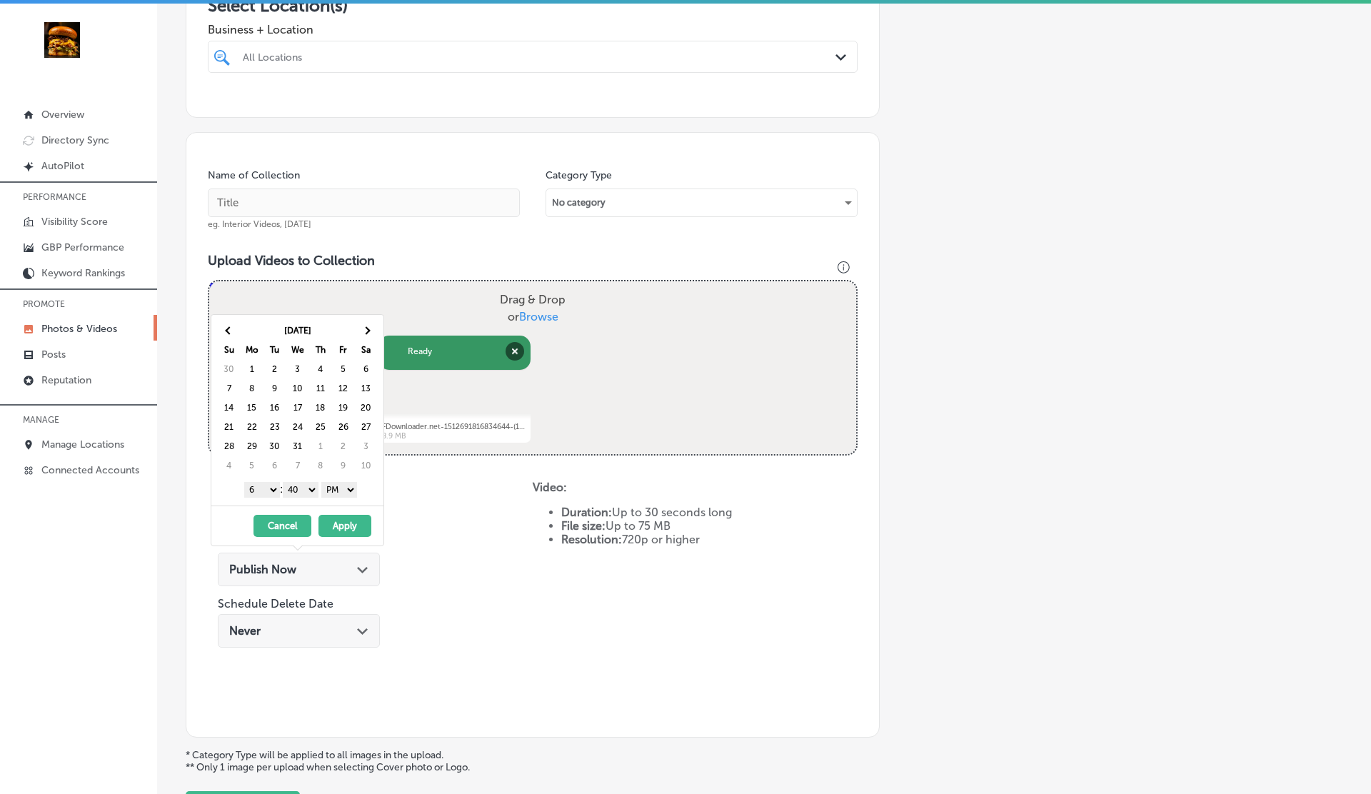
click at [367, 334] on th at bounding box center [366, 330] width 23 height 19
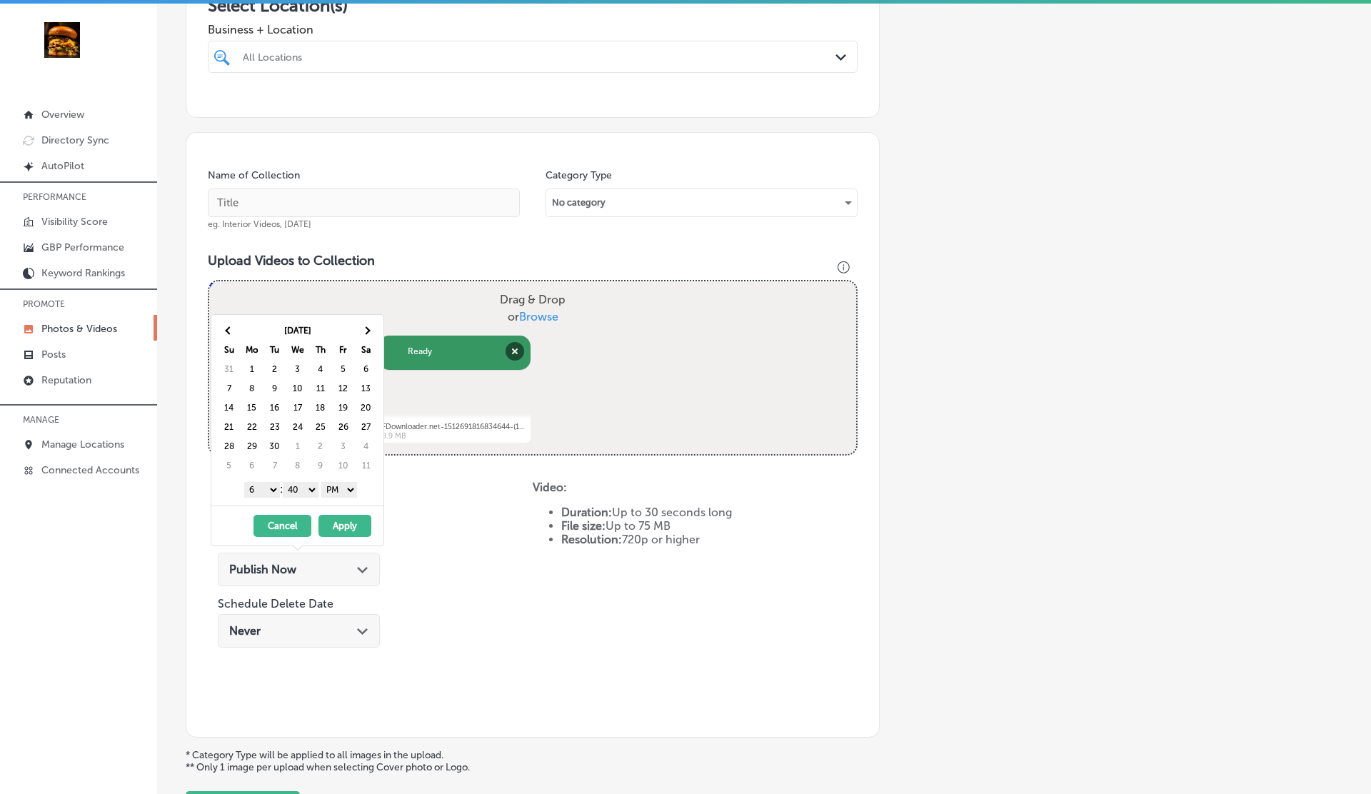
click at [367, 334] on th at bounding box center [366, 330] width 23 height 19
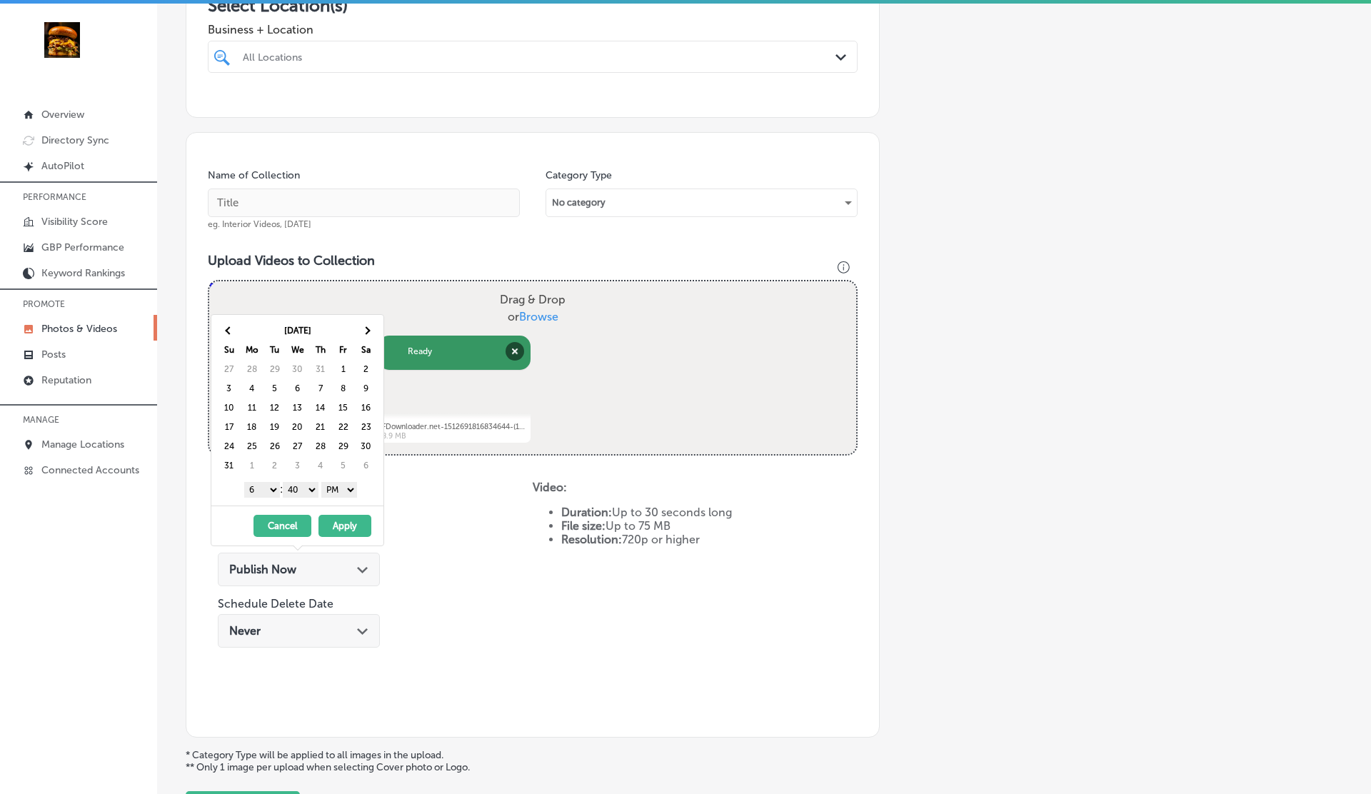
click at [367, 334] on th at bounding box center [366, 330] width 23 height 19
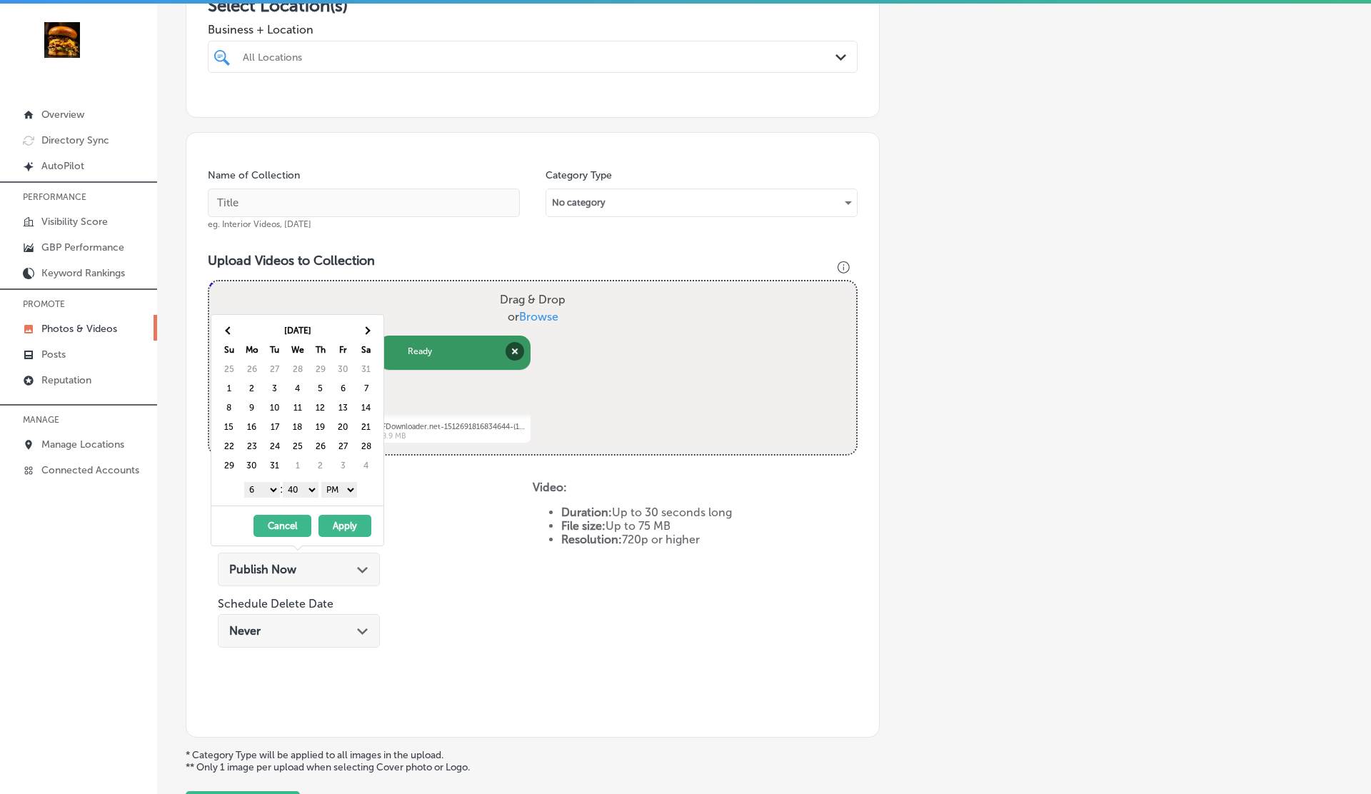
click at [367, 334] on th at bounding box center [366, 330] width 23 height 19
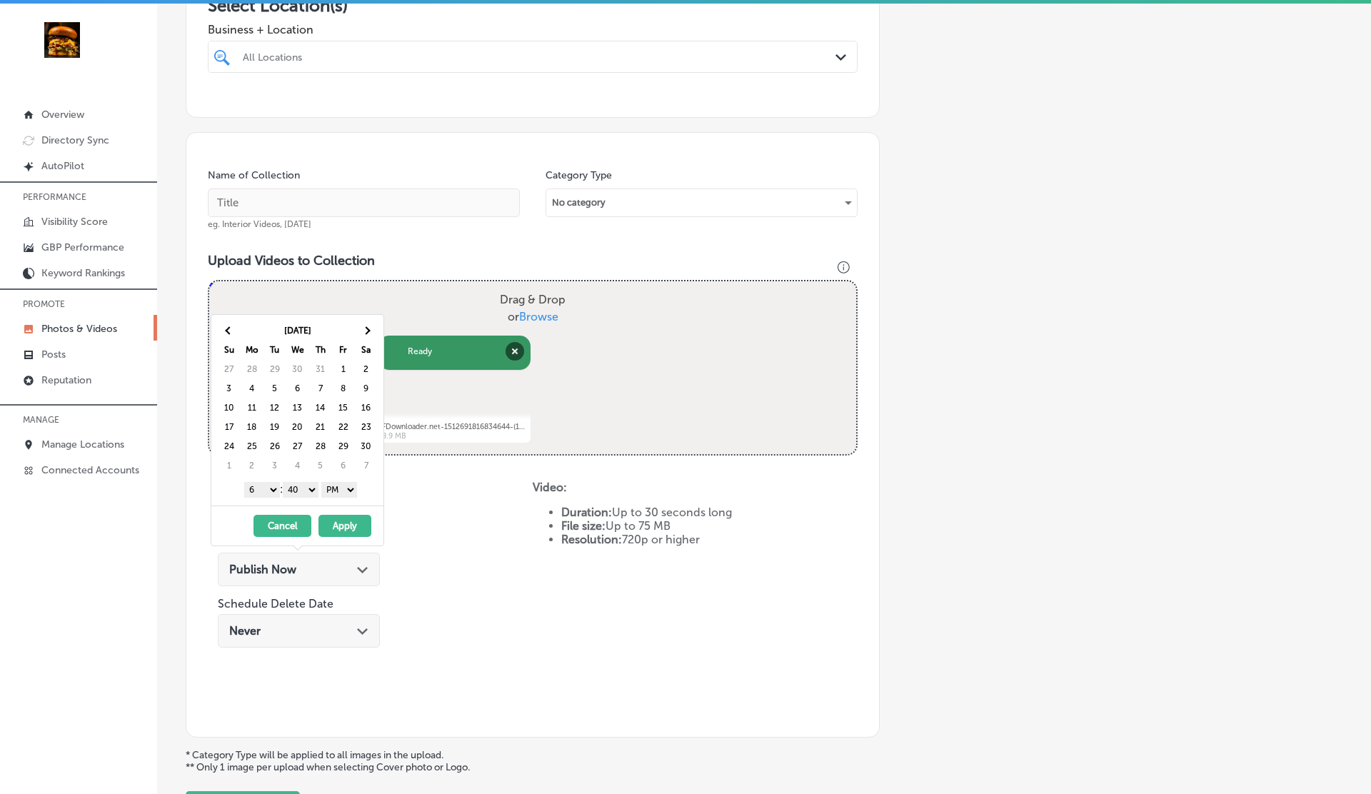
click at [367, 334] on th at bounding box center [366, 330] width 23 height 19
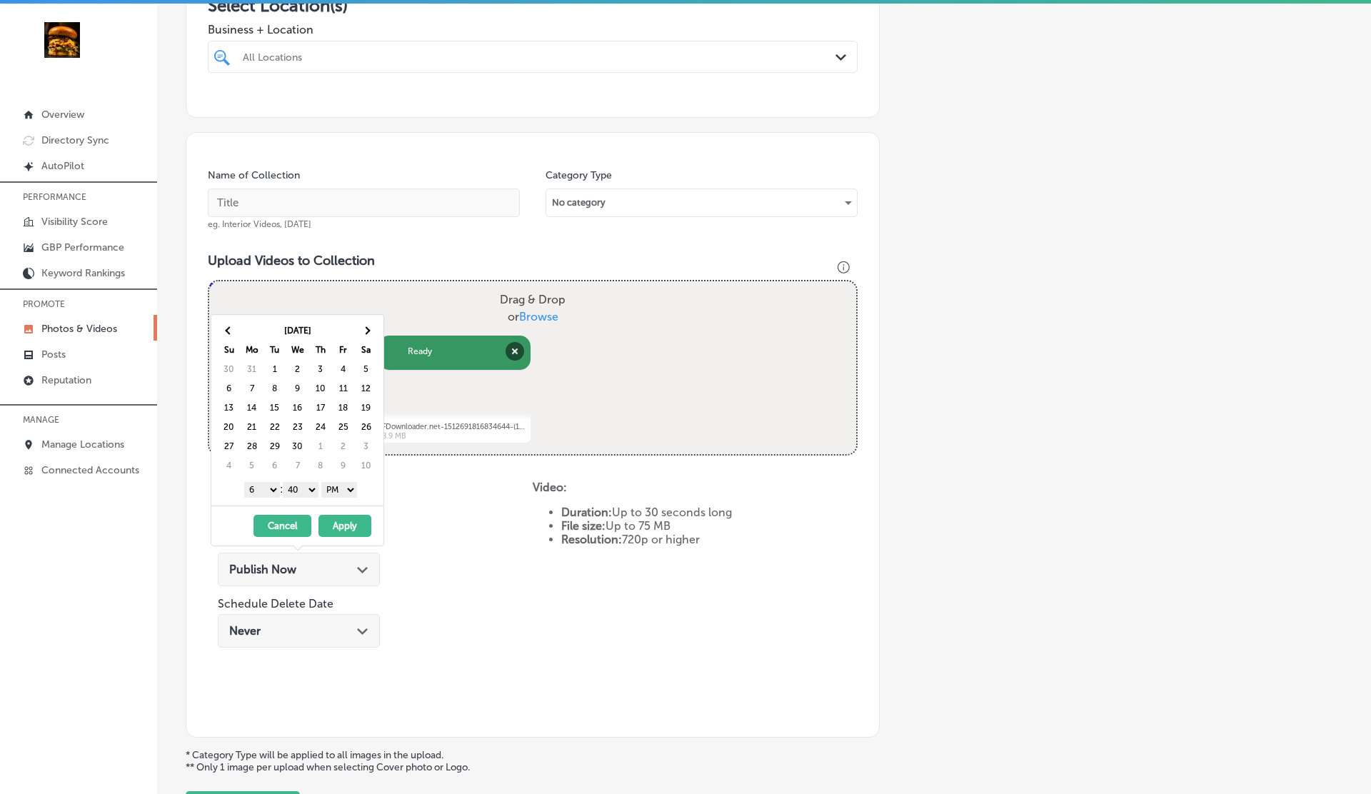
click at [367, 334] on th at bounding box center [366, 330] width 23 height 19
click at [258, 488] on select "1 2 3 4 5 6 7 8 9 10 11 12" at bounding box center [262, 490] width 36 height 16
click at [307, 490] on select "00 10 20 30 40 50" at bounding box center [301, 490] width 36 height 16
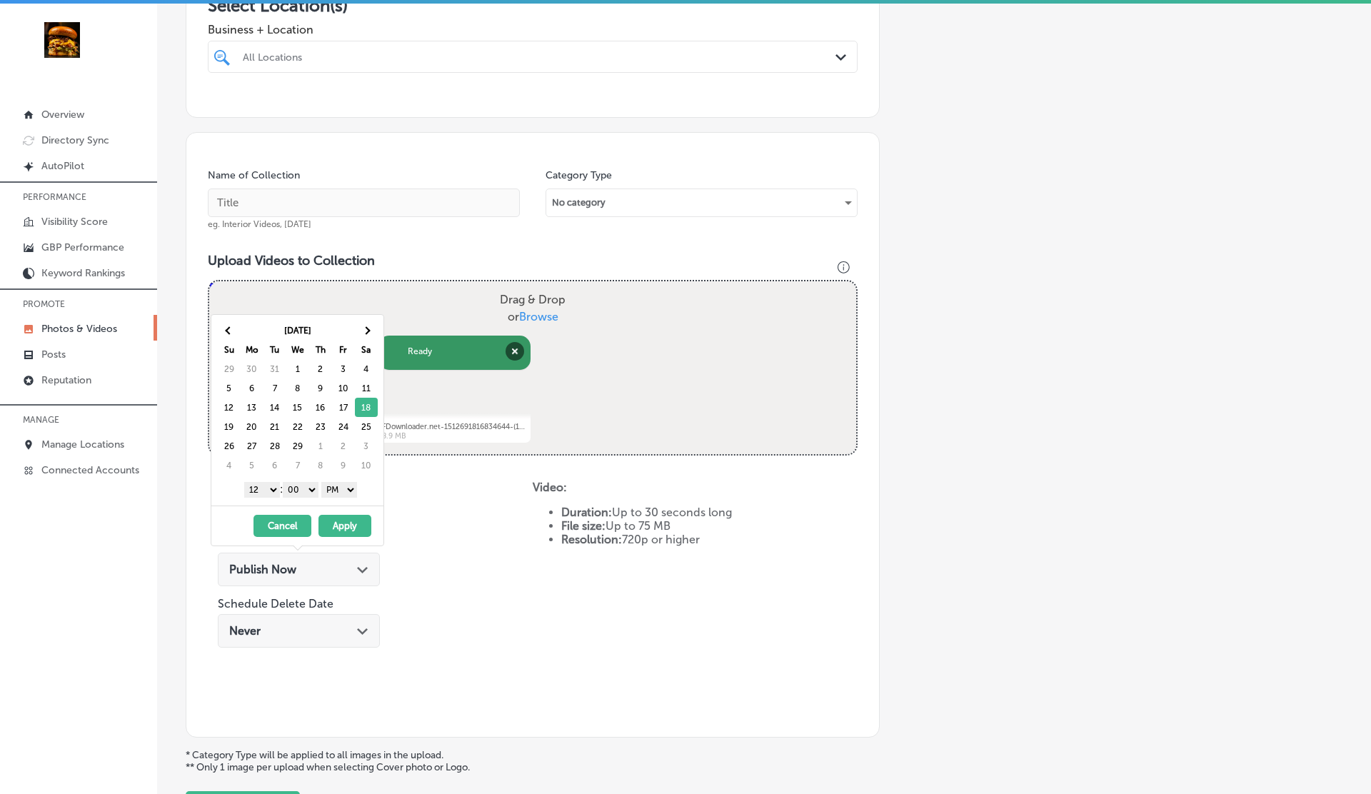
click at [343, 531] on button "Apply" at bounding box center [344, 526] width 53 height 22
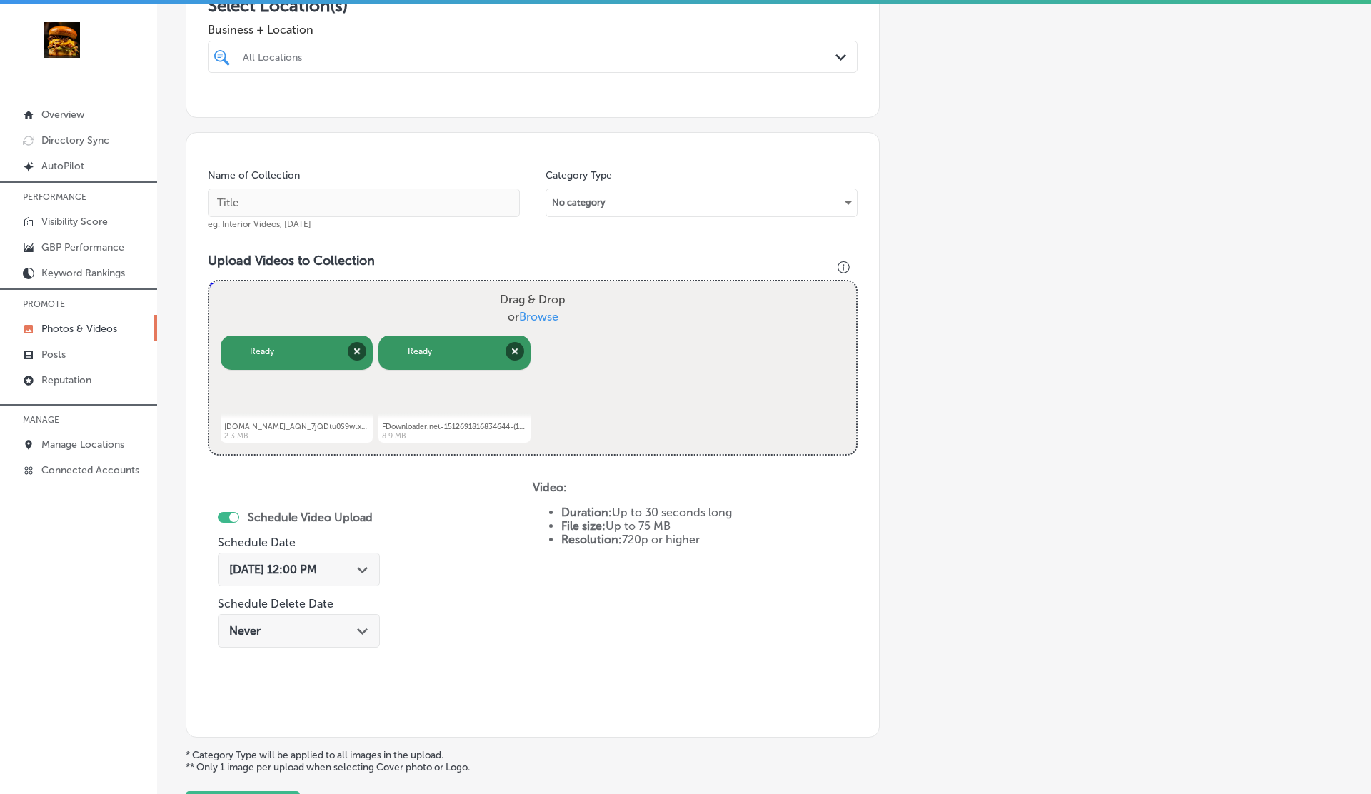
scroll to position [405, 0]
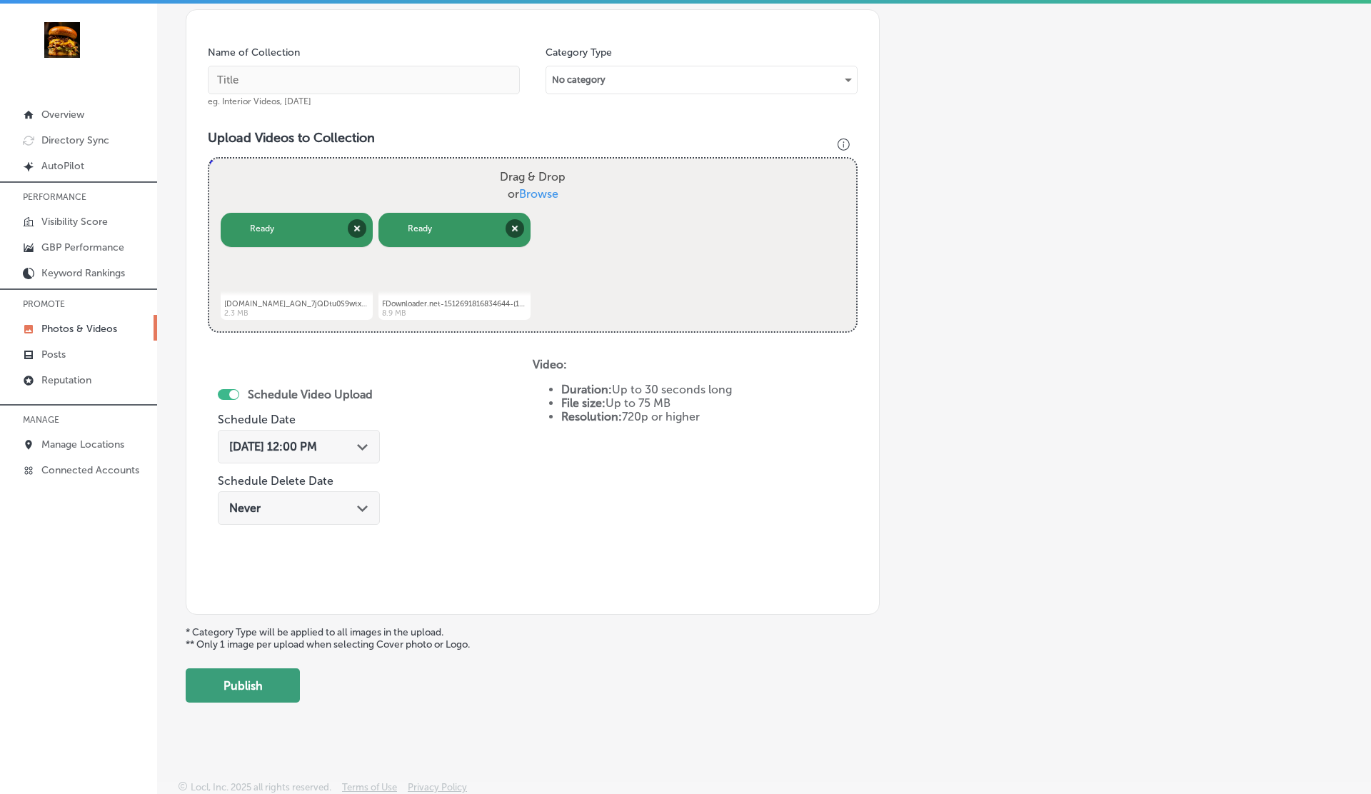
click at [241, 692] on button "Publish" at bounding box center [243, 685] width 114 height 34
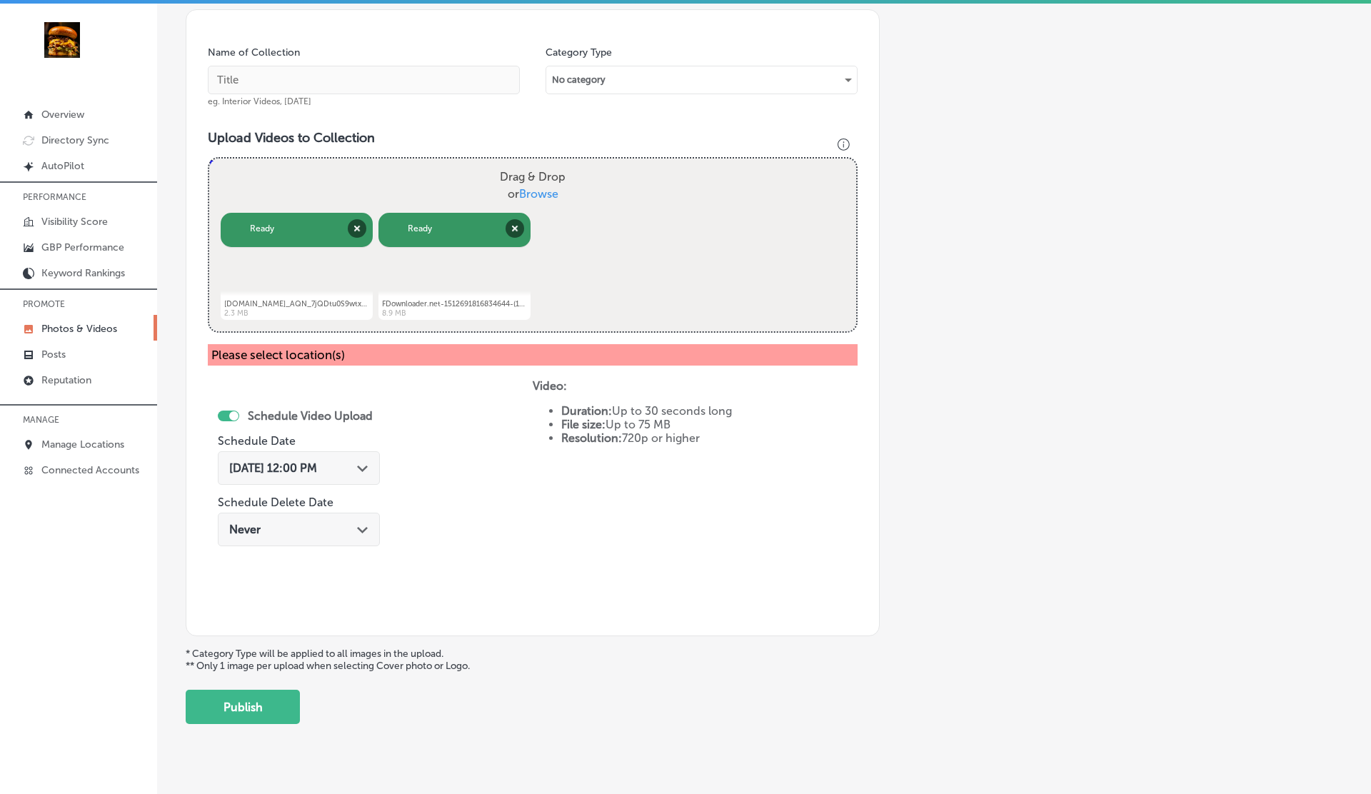
scroll to position [0, 0]
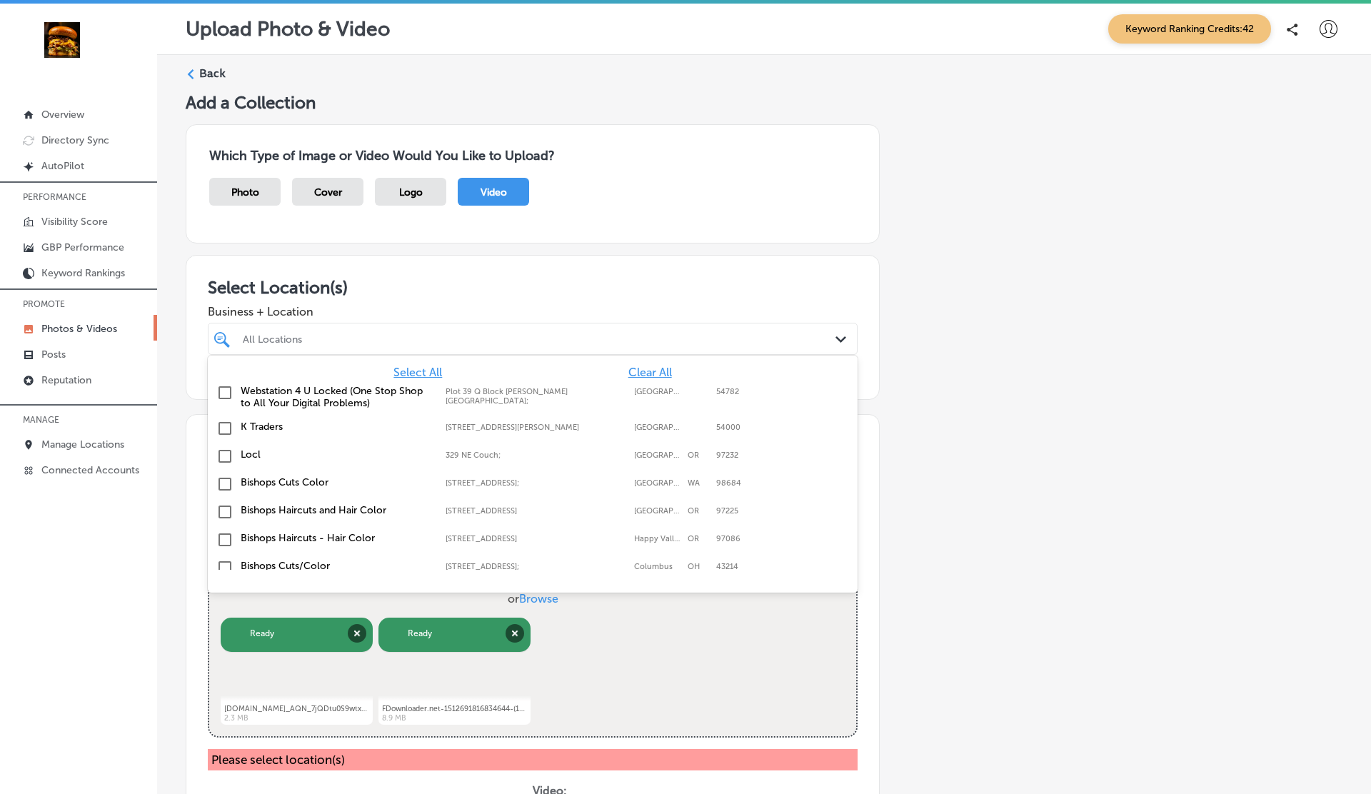
click at [361, 330] on div at bounding box center [503, 338] width 524 height 19
click at [252, 422] on label "K Traders" at bounding box center [336, 427] width 191 height 12
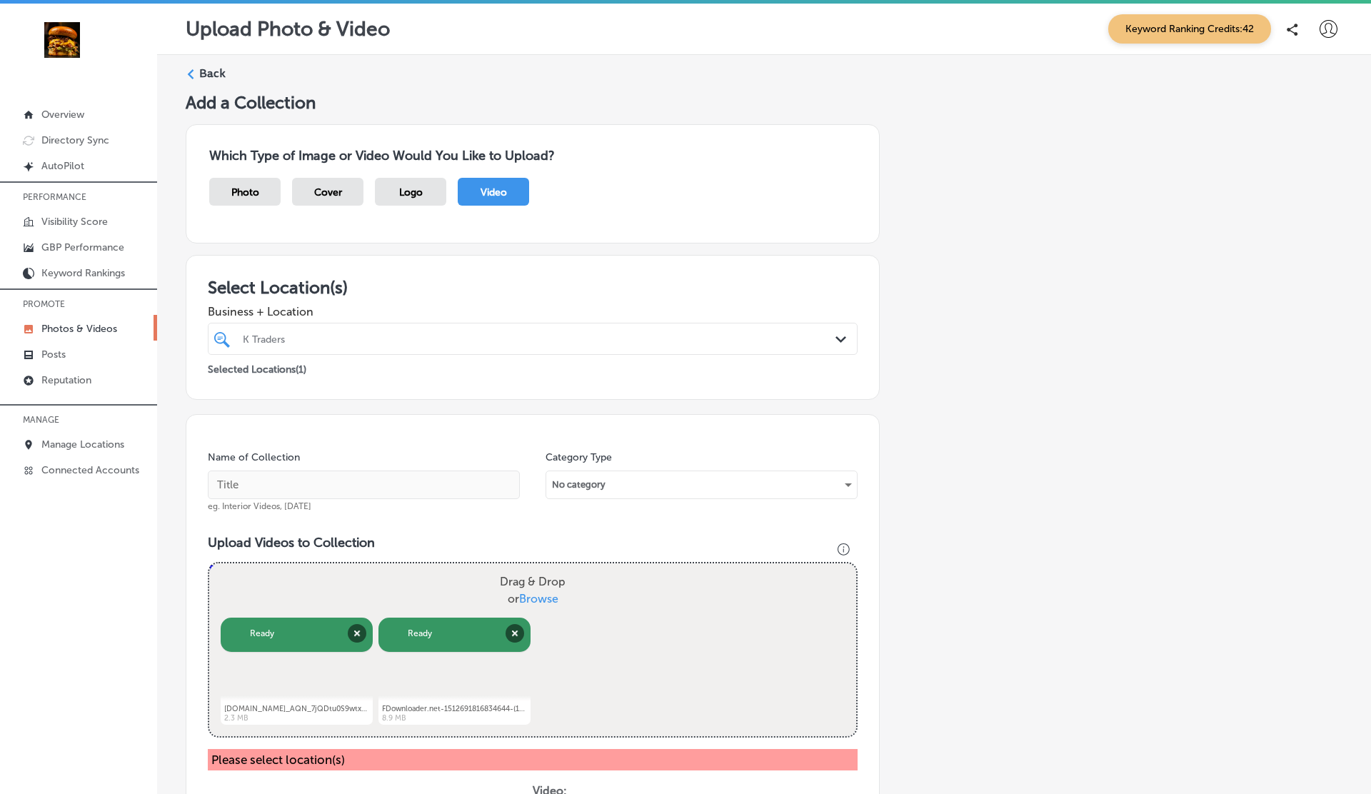
click at [571, 286] on h3 "Select Location(s)" at bounding box center [533, 287] width 650 height 21
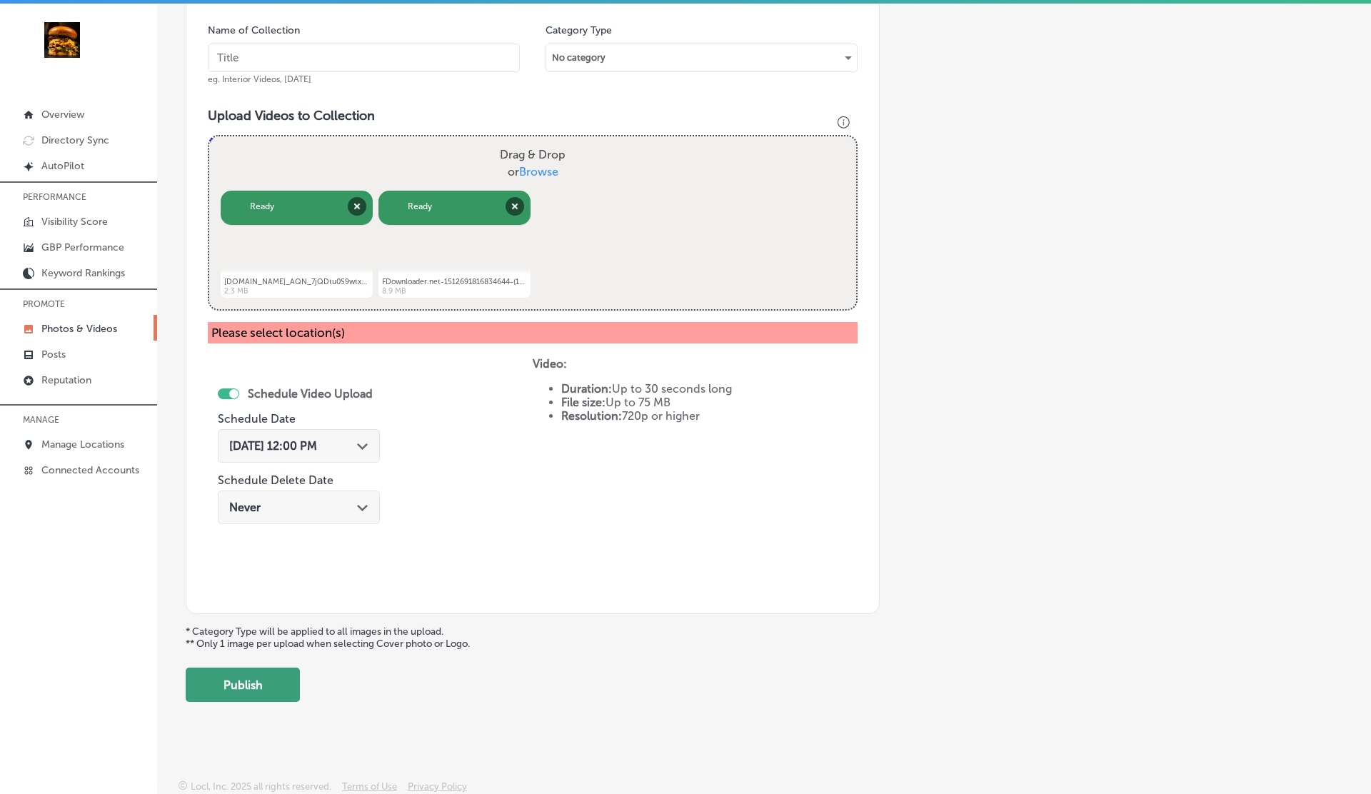
click at [271, 685] on button "Publish" at bounding box center [243, 685] width 114 height 34
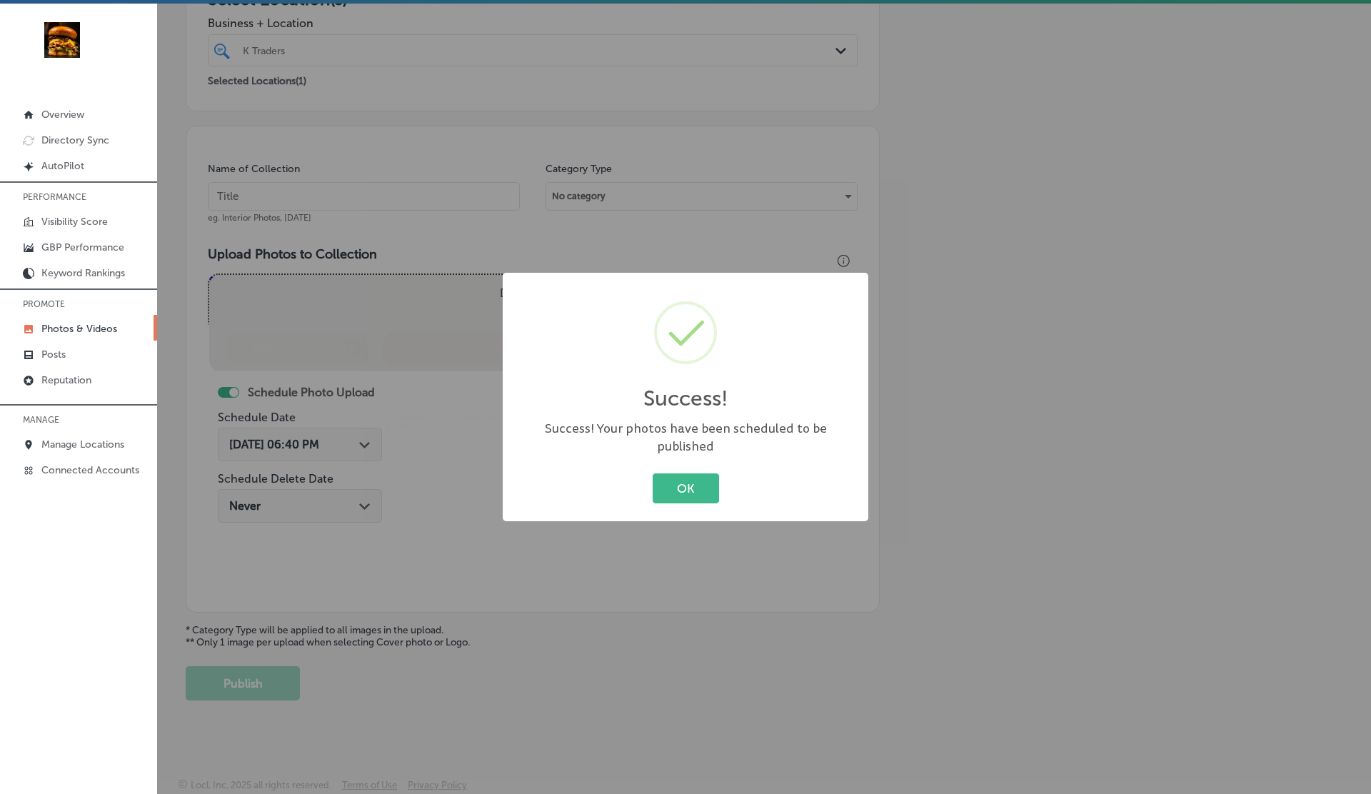
scroll to position [286, 0]
click at [653, 473] on button "OK" at bounding box center [686, 487] width 66 height 29
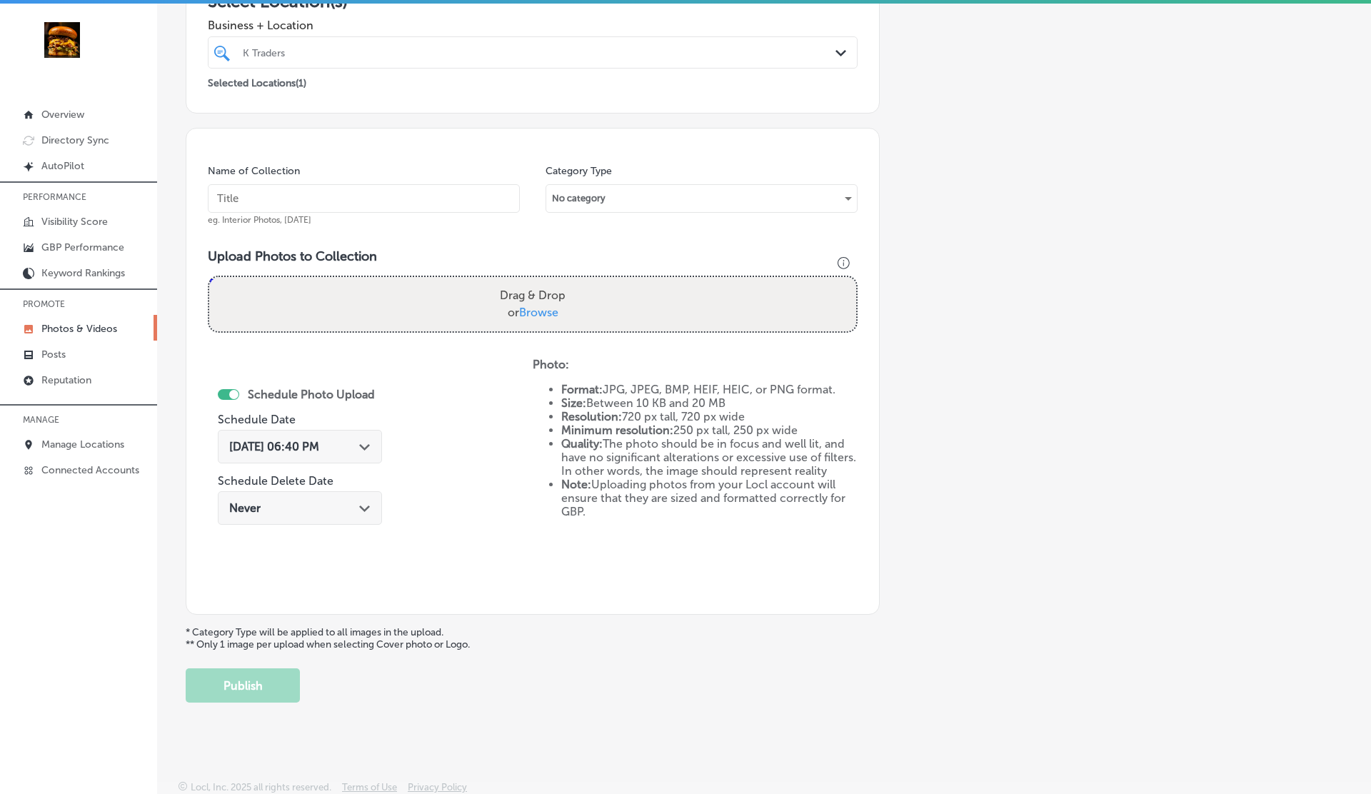
scroll to position [0, 0]
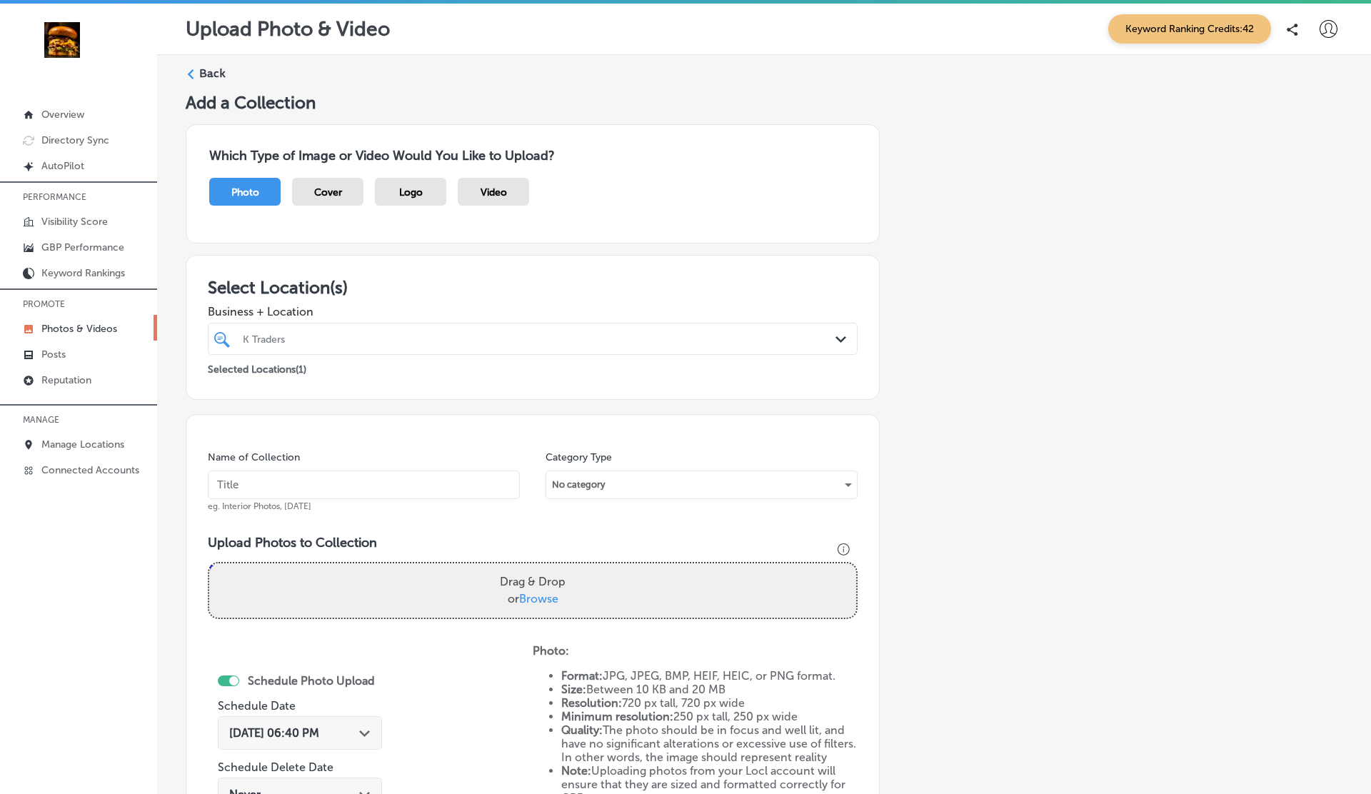
click at [61, 323] on p "Photos & Videos" at bounding box center [79, 329] width 76 height 12
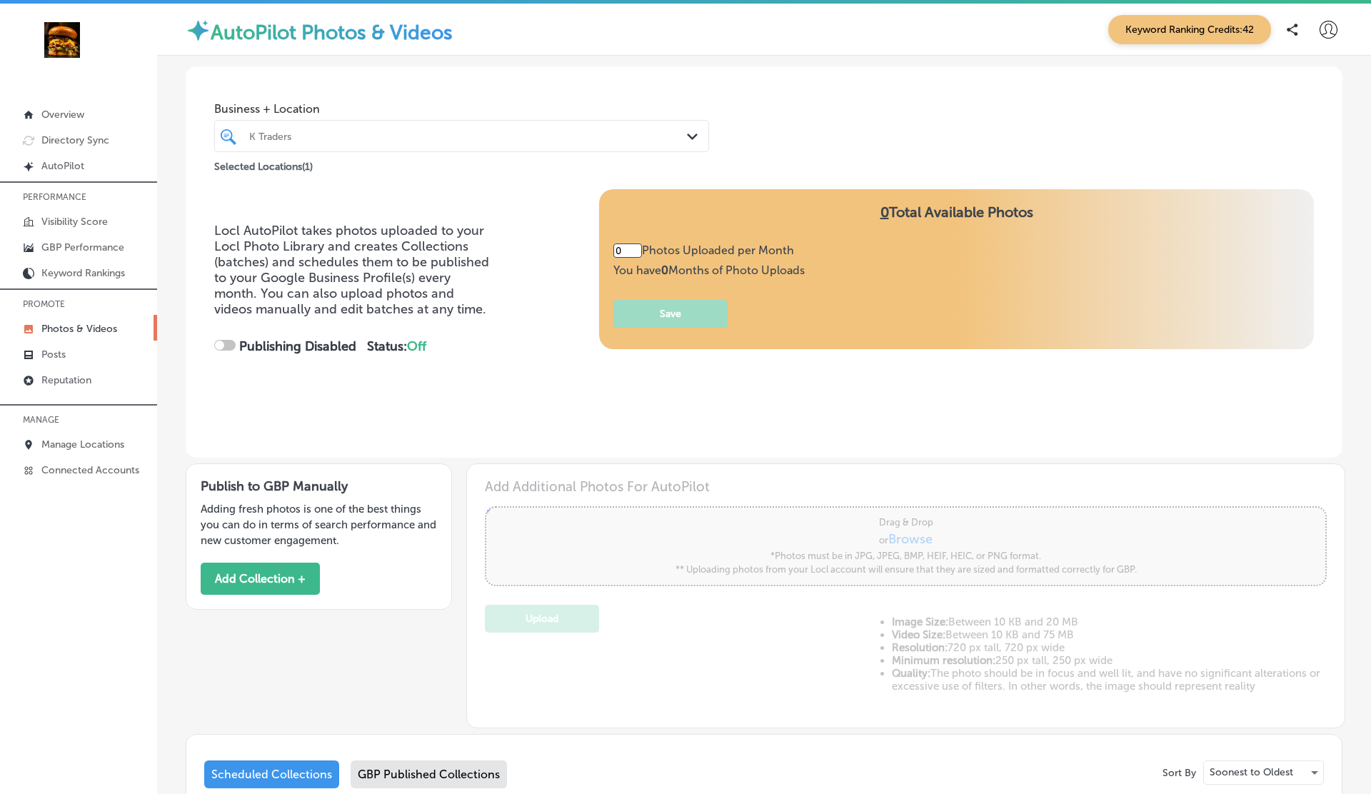
type input "5"
checkbox input "true"
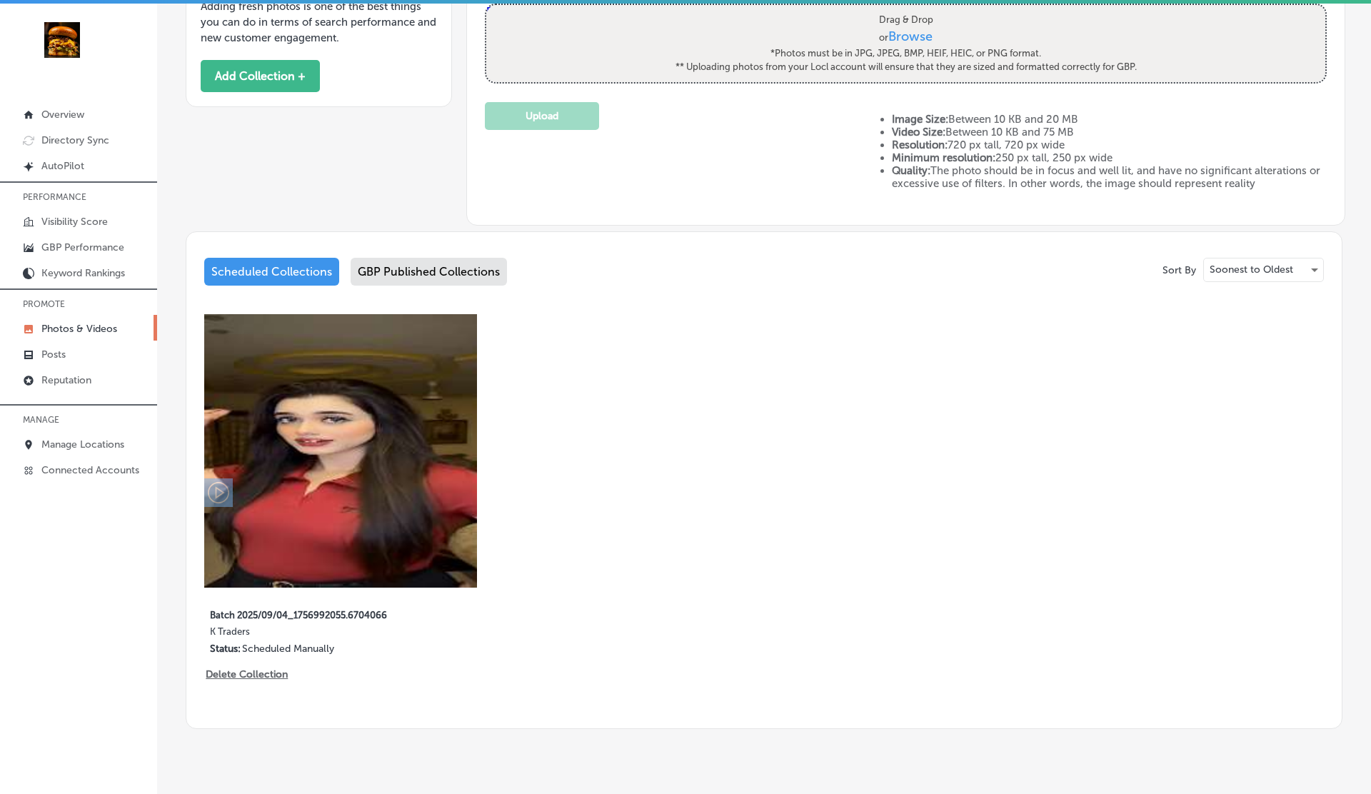
scroll to position [532, 0]
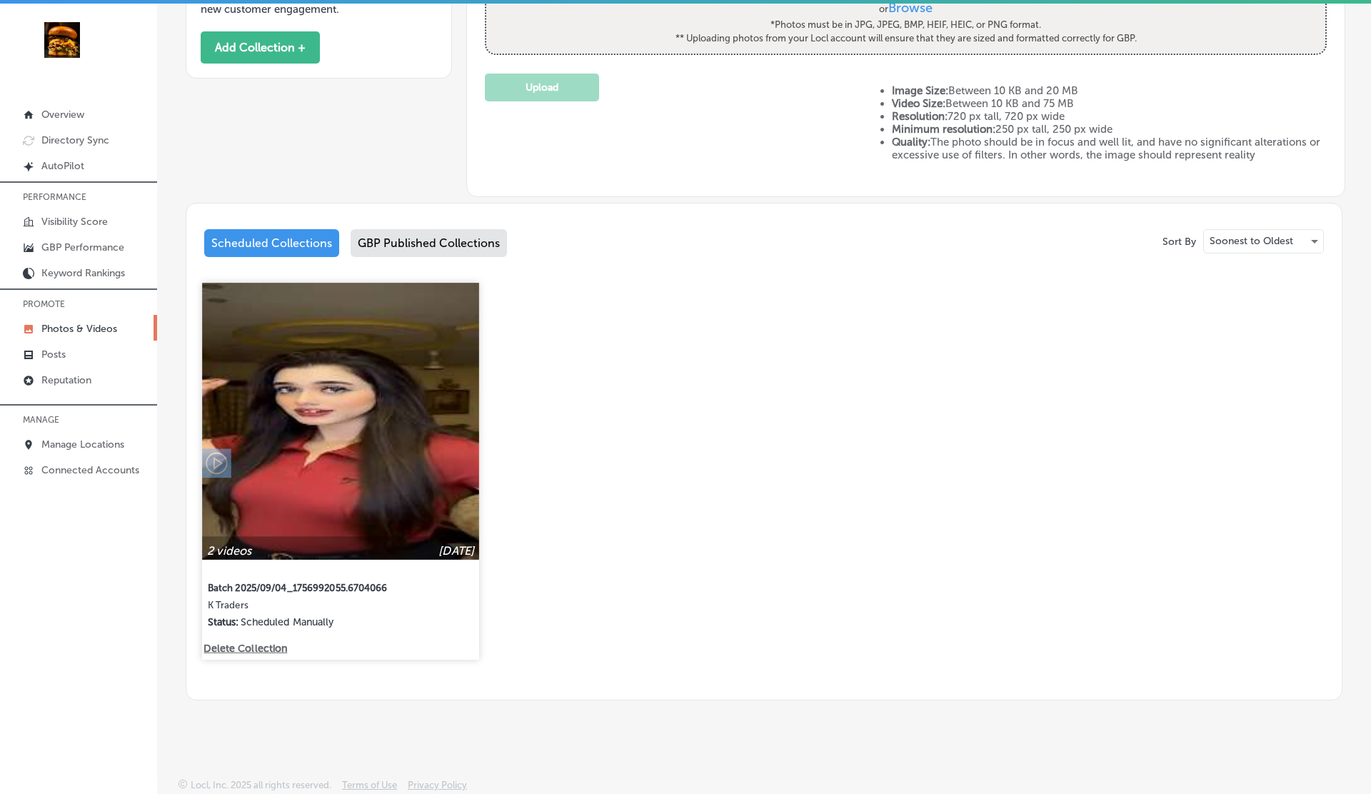
click at [344, 440] on img at bounding box center [340, 421] width 277 height 277
